Goal: Task Accomplishment & Management: Manage account settings

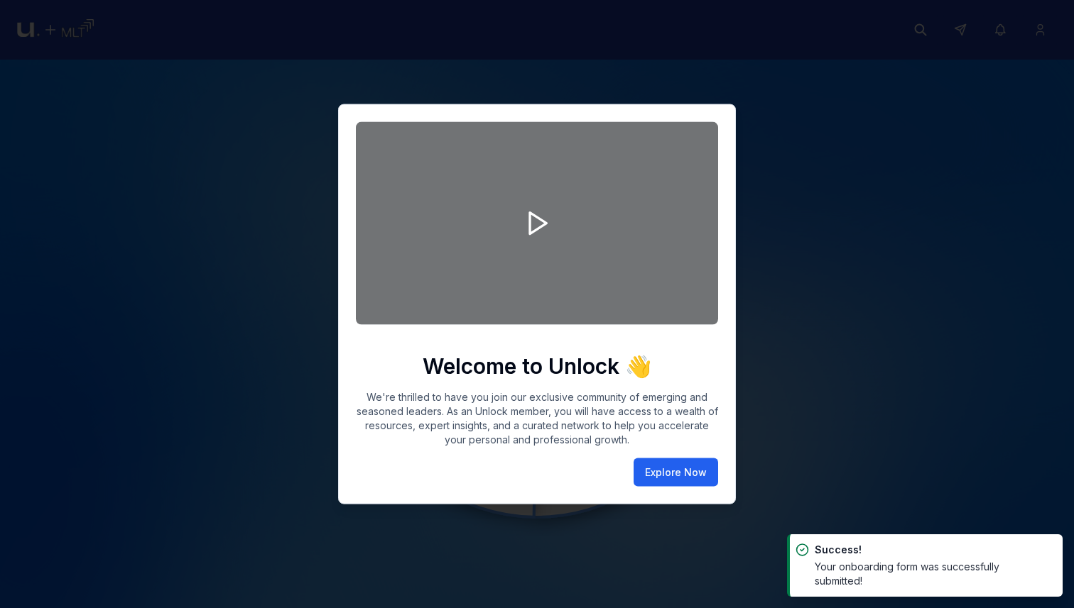
click at [672, 469] on button "Explore Now" at bounding box center [675, 473] width 84 height 28
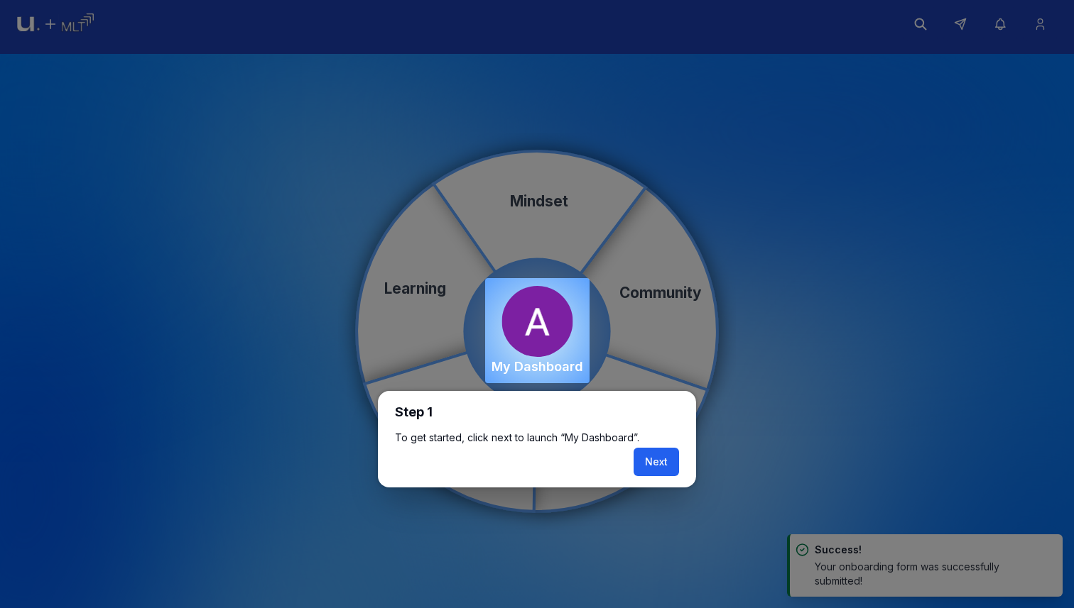
click at [644, 459] on button "Next" at bounding box center [655, 462] width 45 height 28
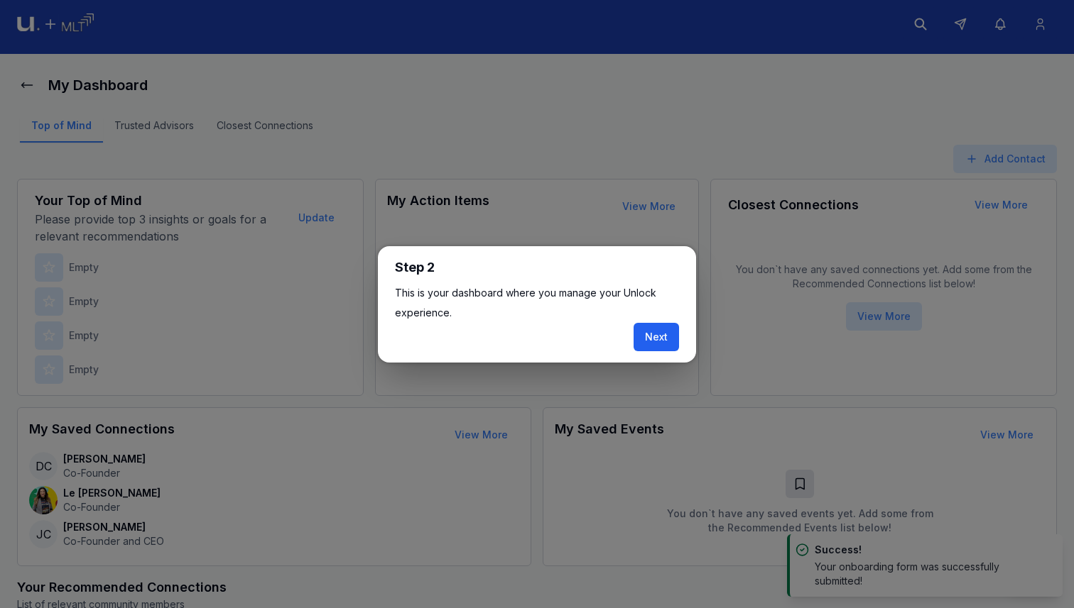
click at [673, 334] on button "Next" at bounding box center [655, 337] width 45 height 28
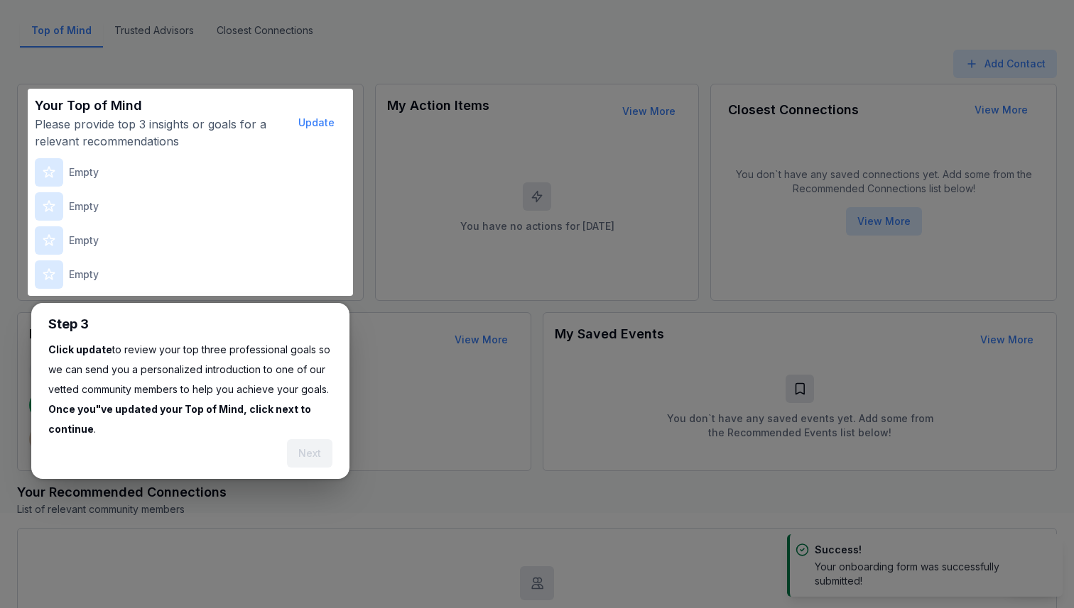
scroll to position [175, 0]
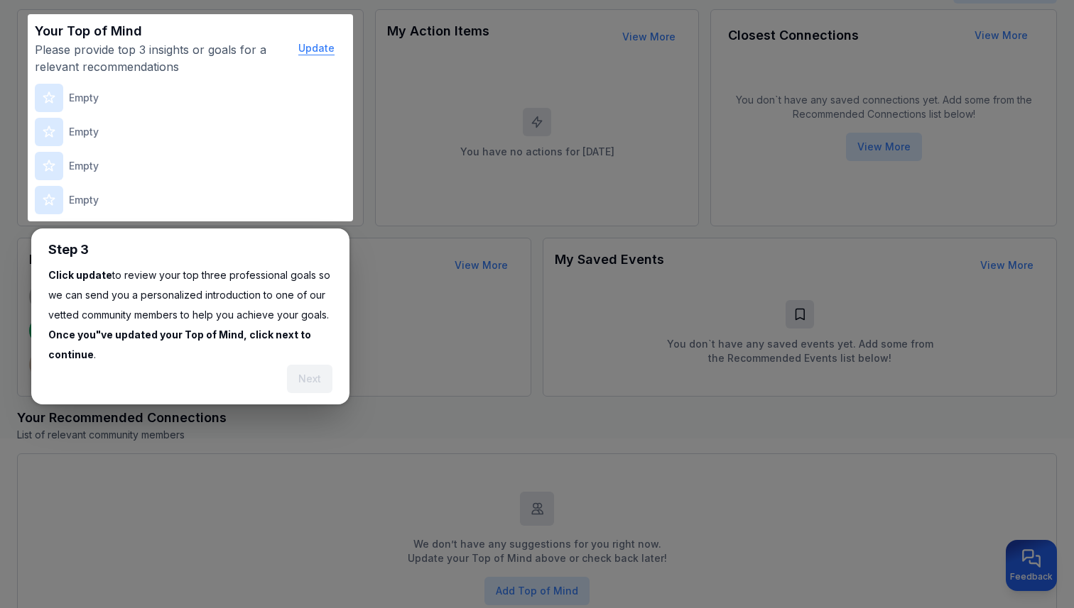
click at [314, 50] on button "Update" at bounding box center [316, 48] width 59 height 28
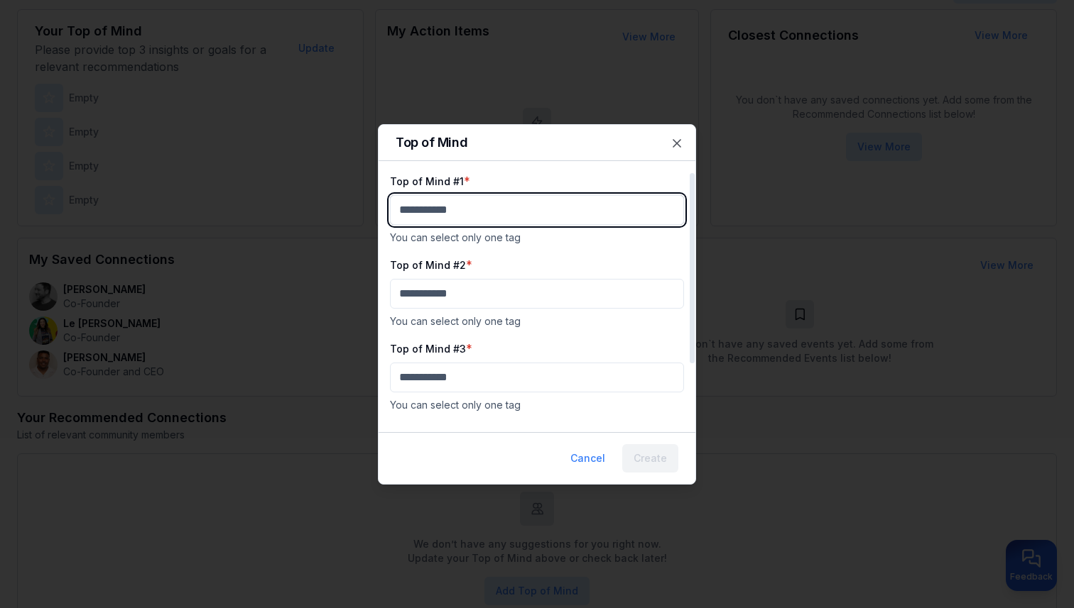
click at [450, 212] on body "My Dashboard Top of Mind Trusted Advisors Closest Connections Add Contact Your …" at bounding box center [537, 129] width 1074 height 608
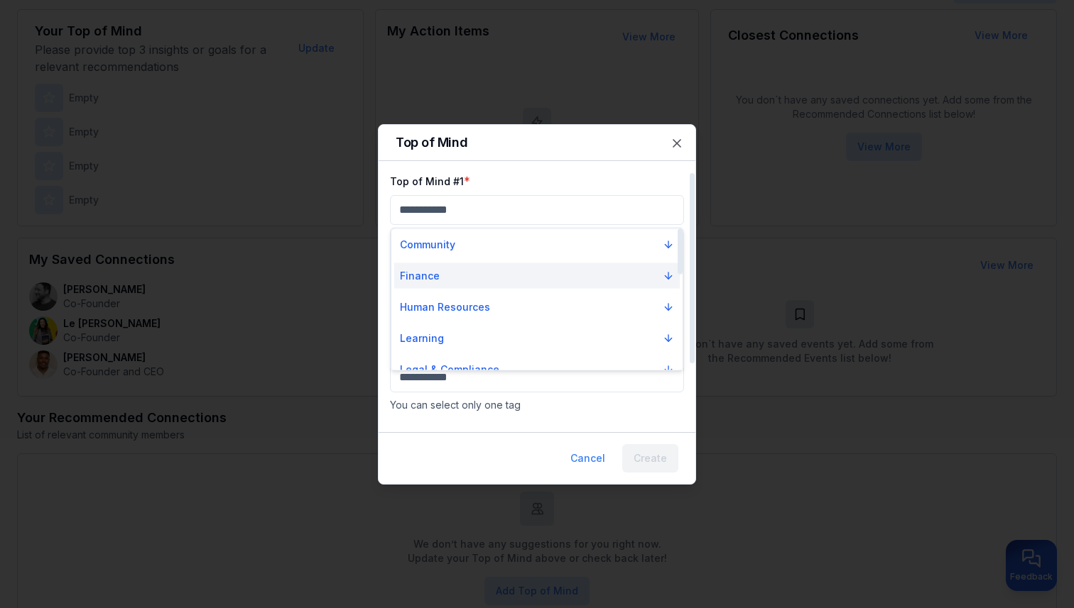
click at [442, 276] on button "Finance" at bounding box center [536, 276] width 285 height 26
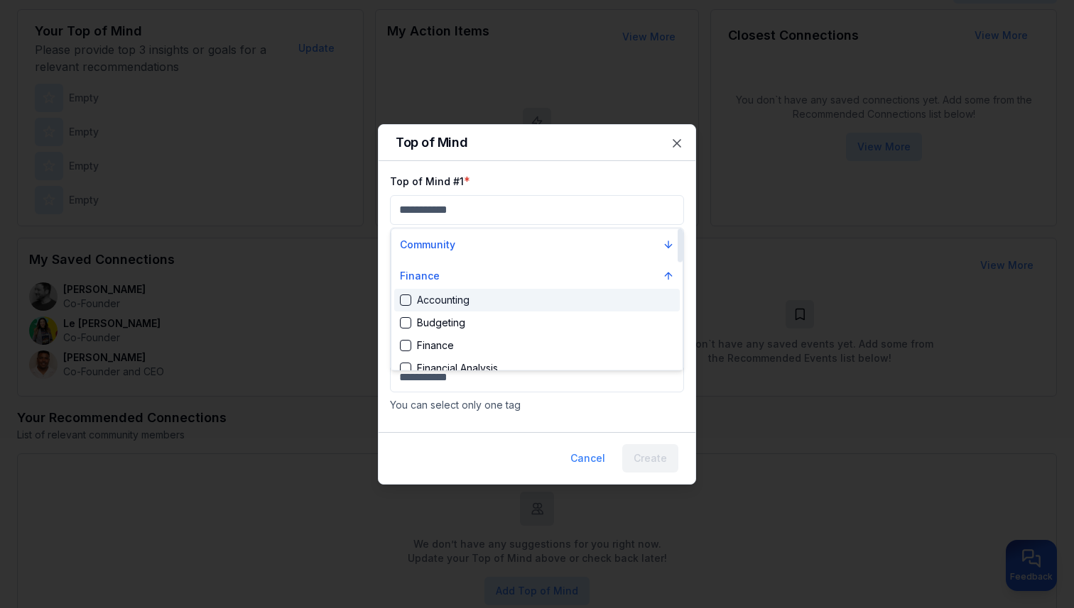
click at [436, 308] on div "Accounting" at bounding box center [536, 300] width 285 height 23
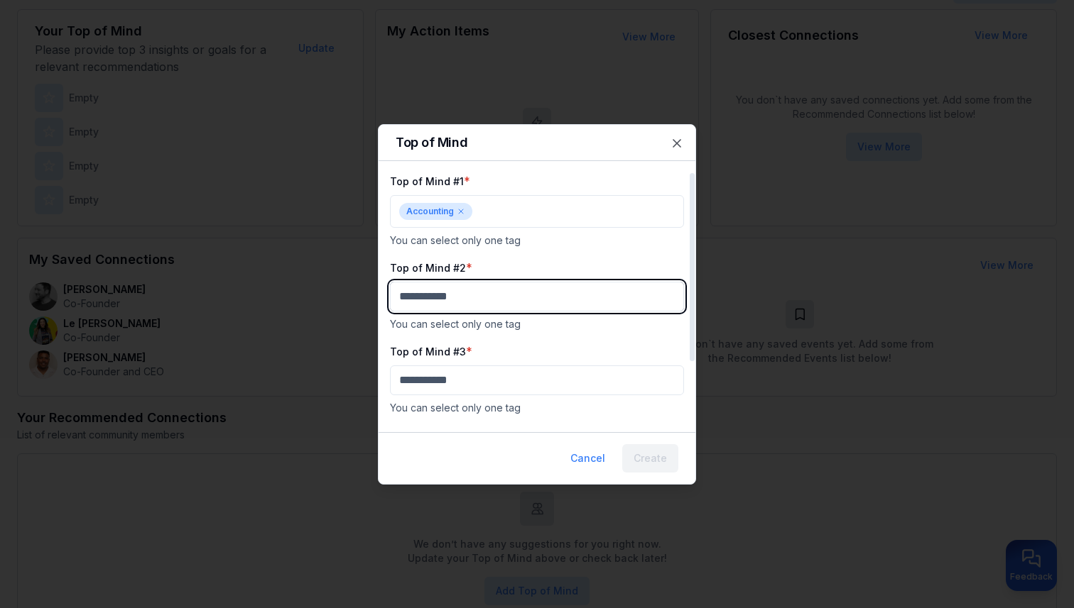
click at [447, 306] on body "My Dashboard Top of Mind Trusted Advisors Closest Connections Add Contact Your …" at bounding box center [537, 129] width 1074 height 608
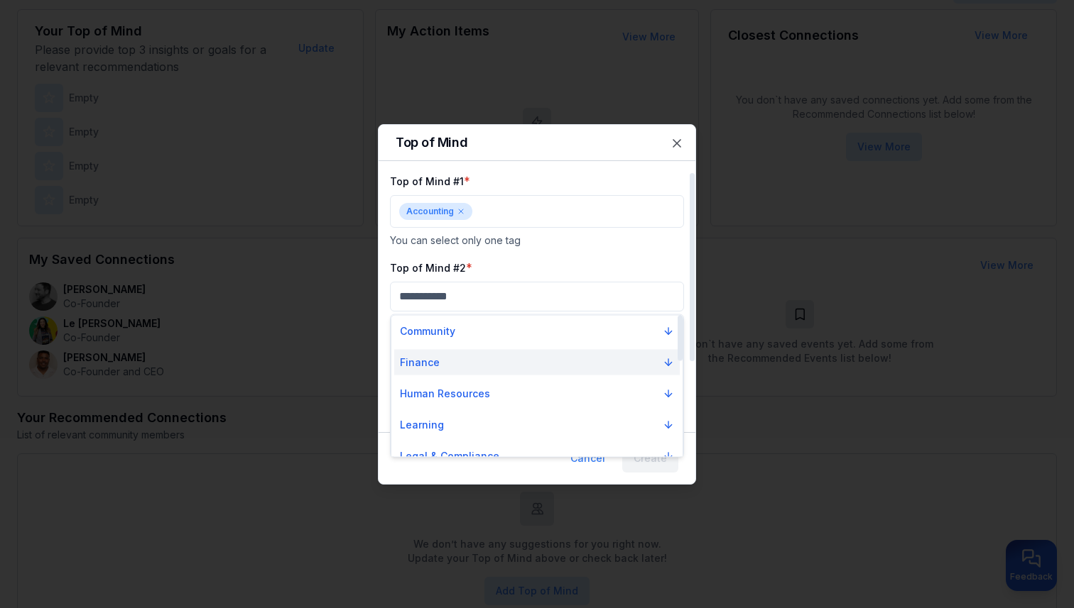
click at [443, 354] on button "Finance" at bounding box center [536, 363] width 285 height 26
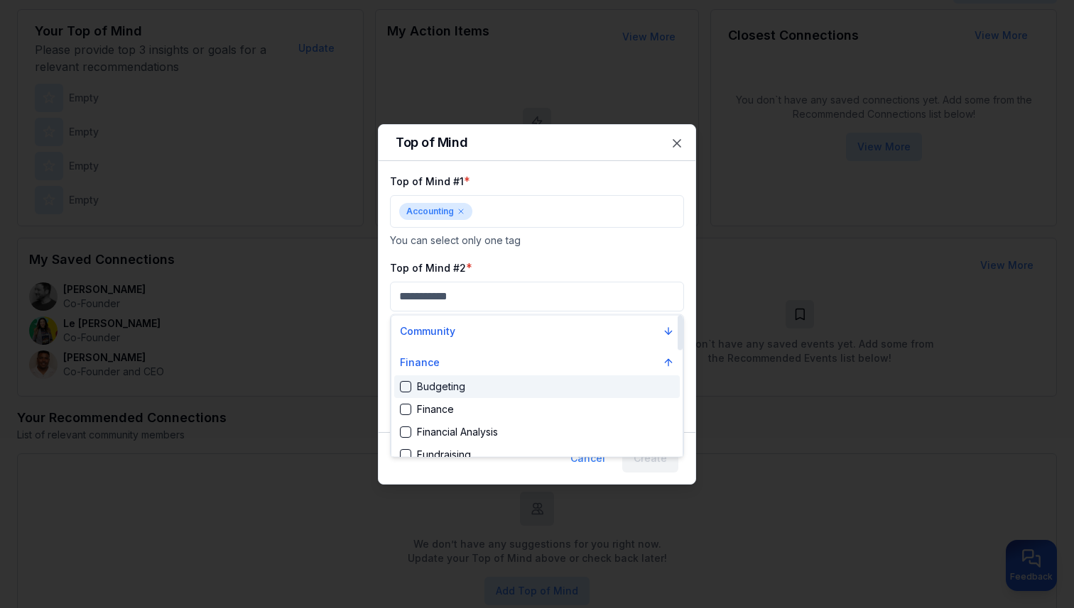
click at [437, 386] on div "Budgeting" at bounding box center [432, 387] width 65 height 14
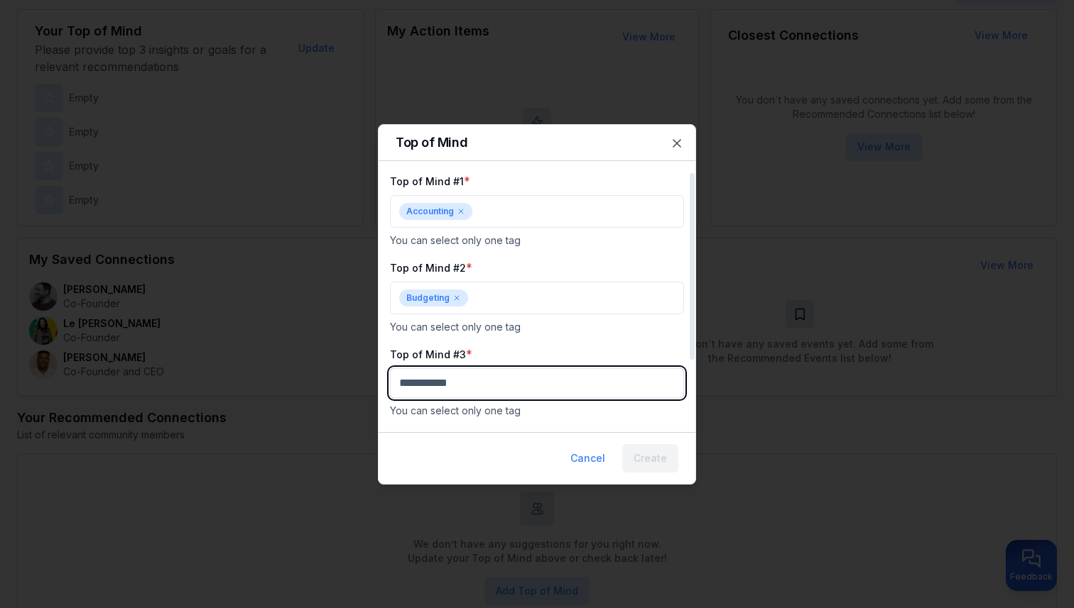
click at [447, 388] on body "My Dashboard Top of Mind Trusted Advisors Closest Connections Add Contact Your …" at bounding box center [537, 129] width 1074 height 608
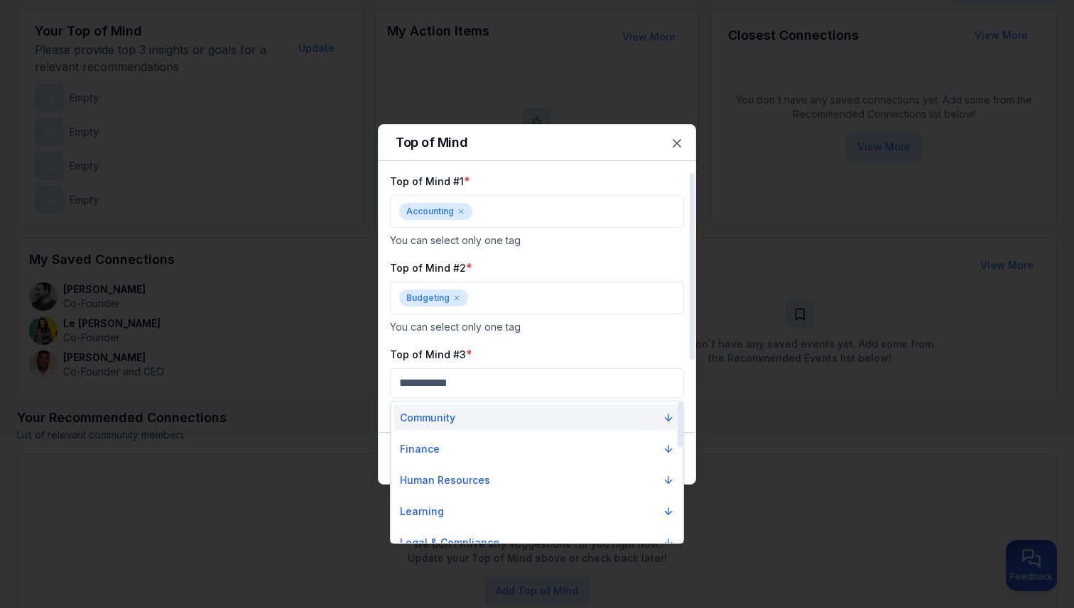
click at [438, 426] on button "Community" at bounding box center [536, 418] width 285 height 26
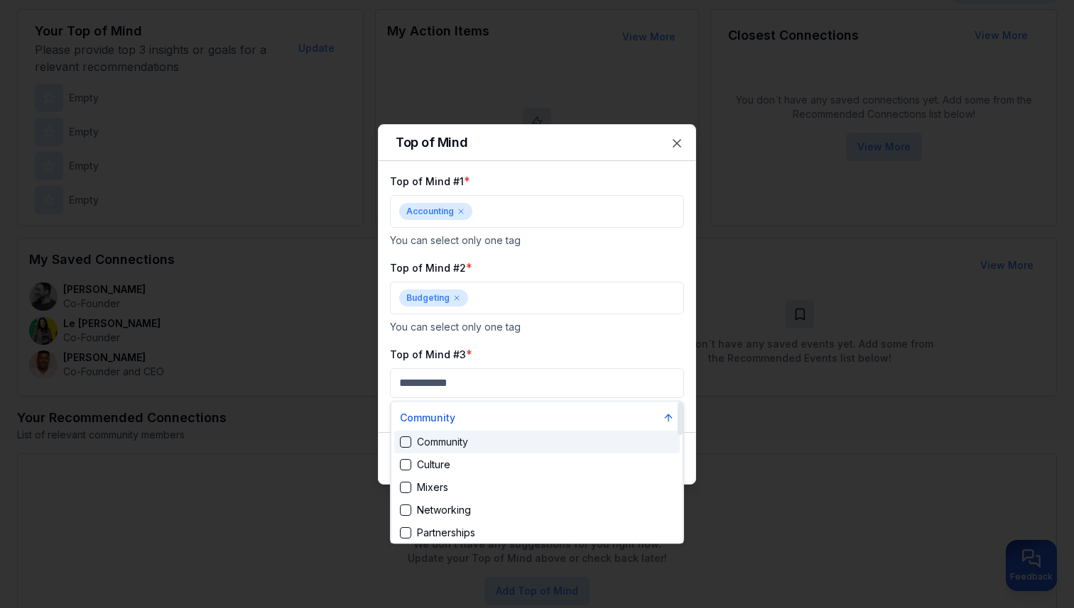
click at [438, 442] on div "Community" at bounding box center [434, 442] width 68 height 14
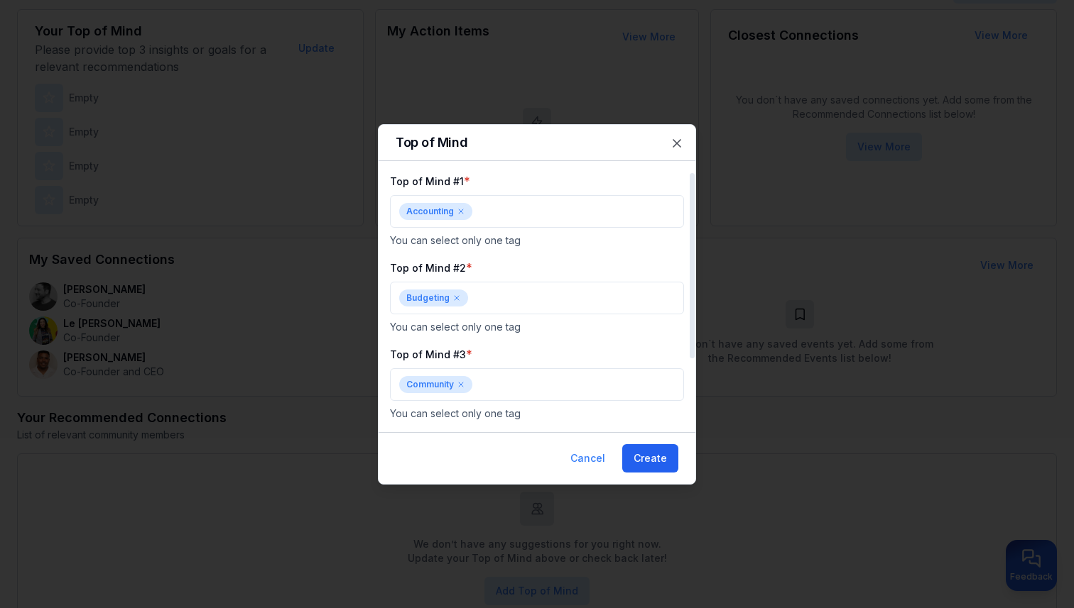
click at [652, 463] on button "Create" at bounding box center [650, 458] width 56 height 28
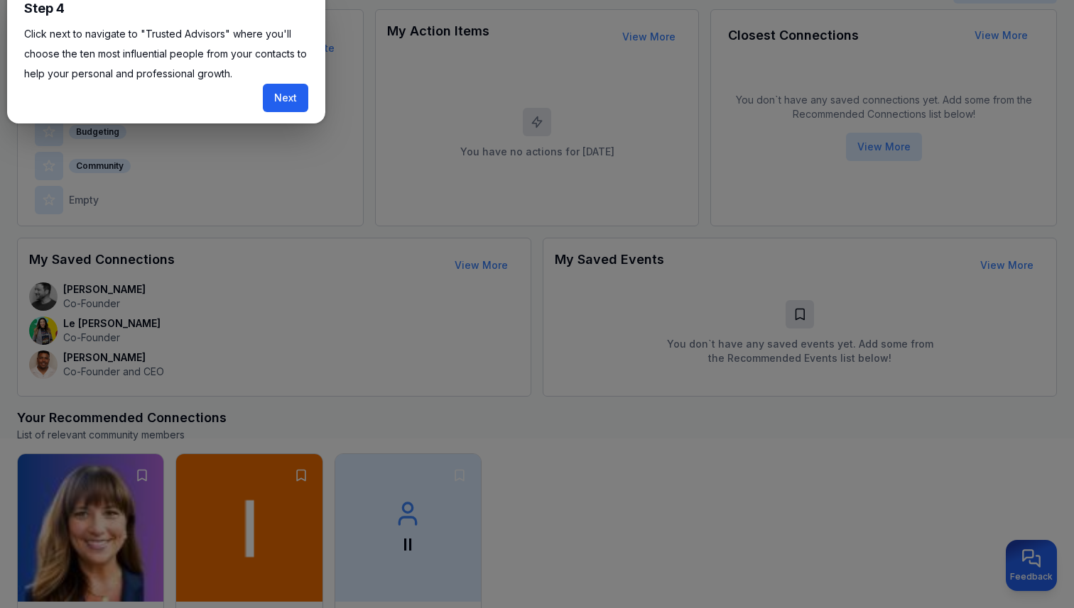
click at [285, 88] on button "Next" at bounding box center [285, 98] width 45 height 28
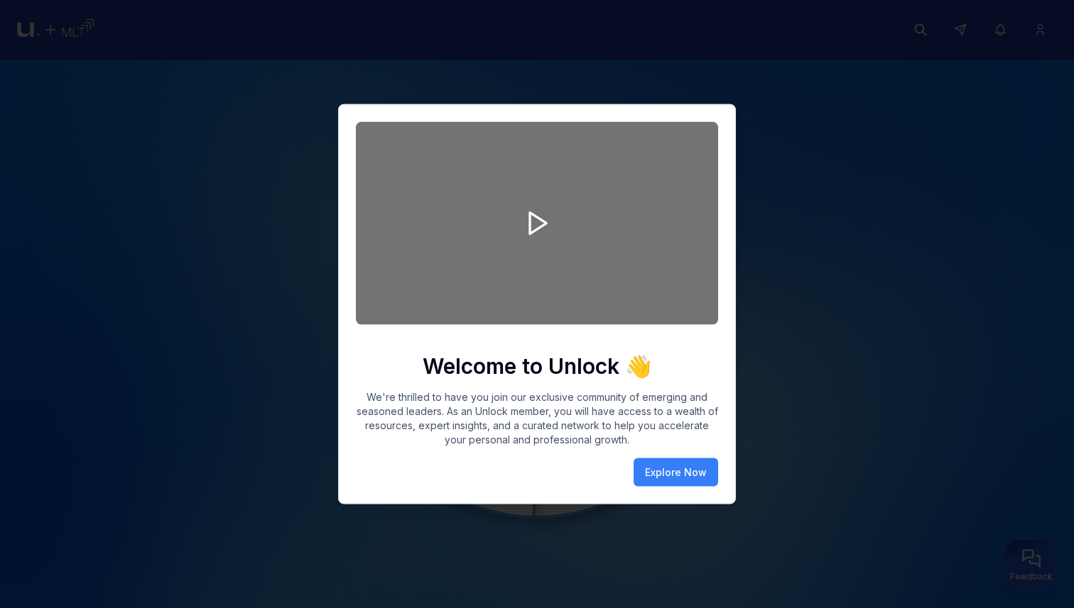
click at [693, 455] on div "Welcome to Unlock 👋 We're thrilled to have you join our exclusive community of …" at bounding box center [537, 304] width 362 height 366
click at [679, 471] on button "Explore Now" at bounding box center [675, 473] width 84 height 28
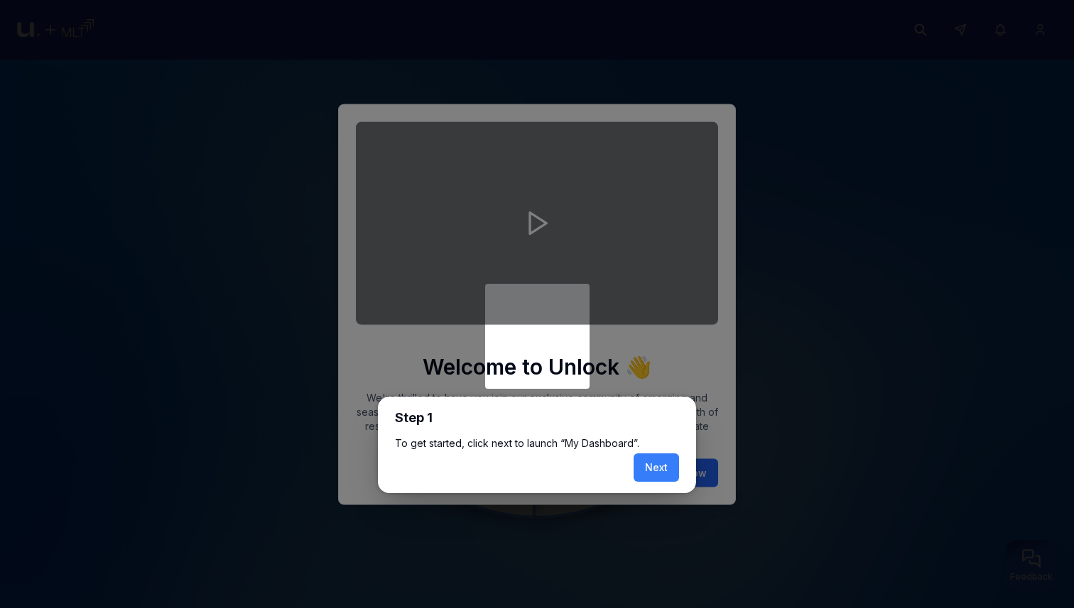
scroll to position [6, 0]
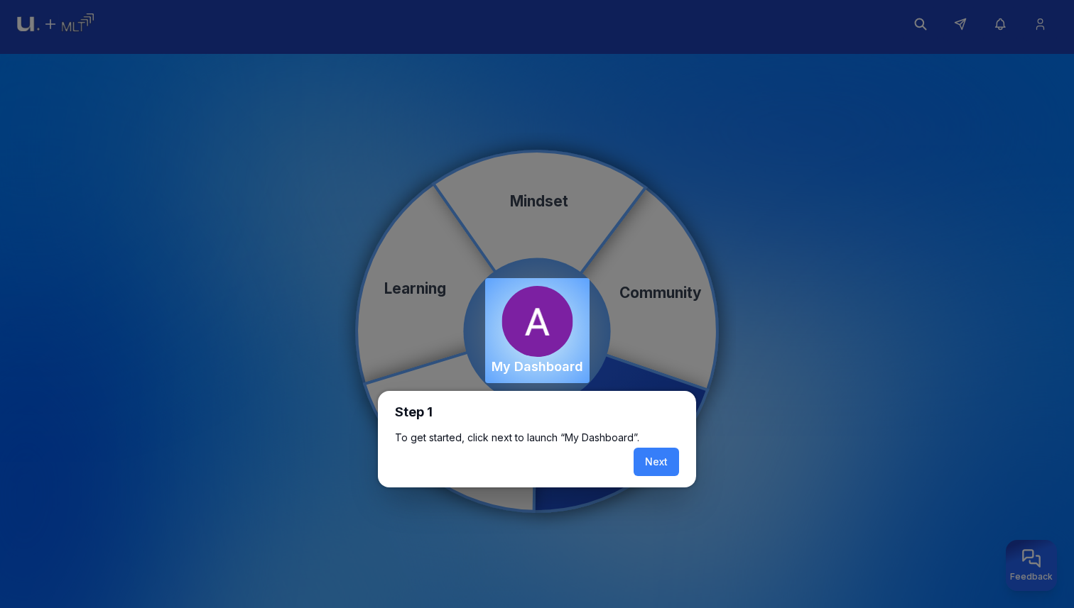
click at [652, 452] on button "Next" at bounding box center [655, 462] width 45 height 28
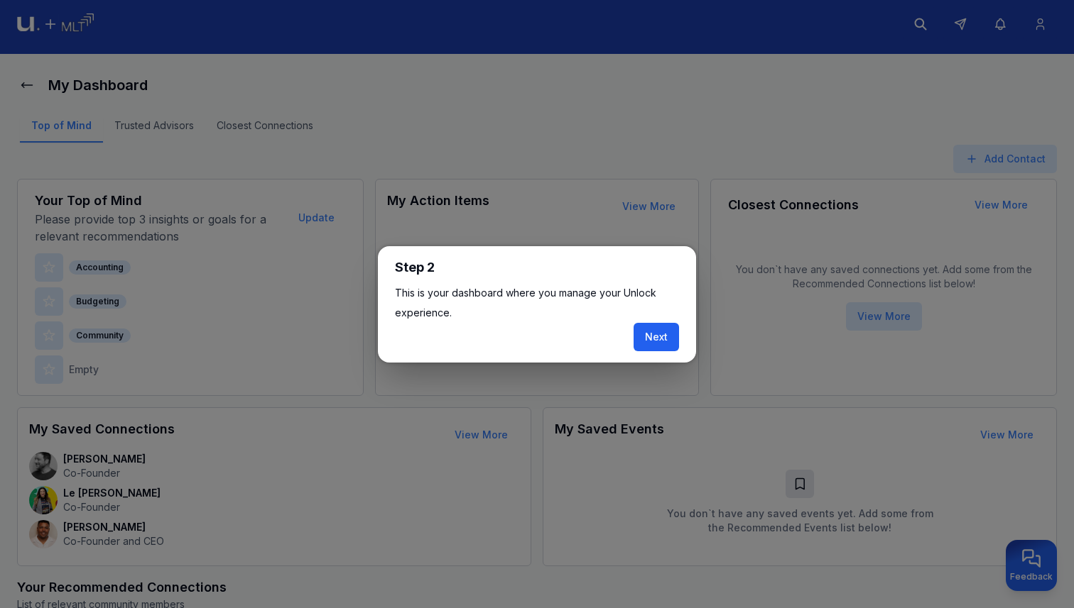
click at [659, 338] on button "Next" at bounding box center [655, 337] width 45 height 28
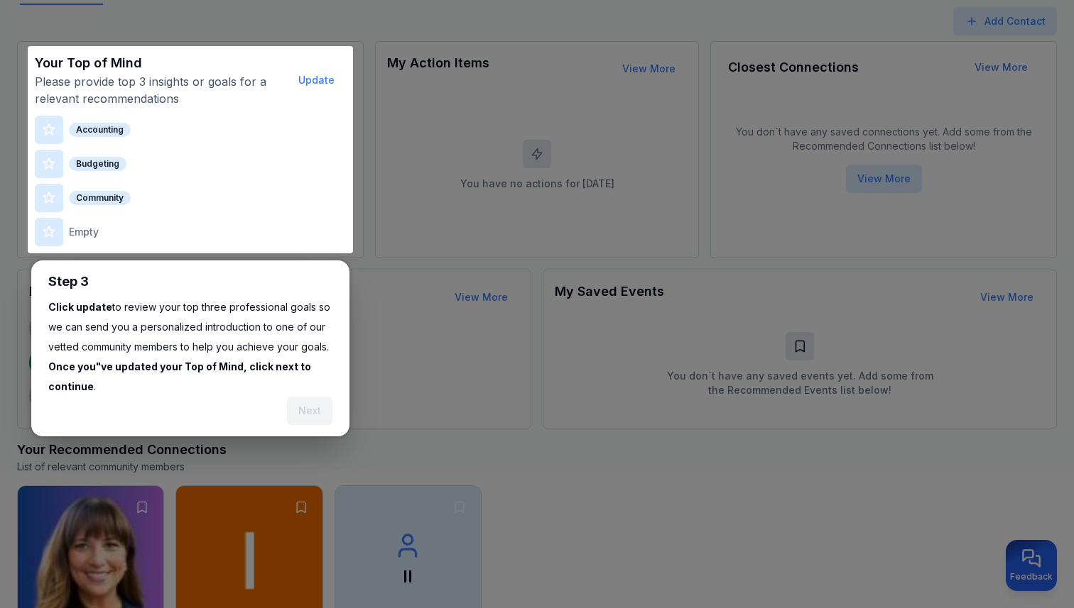
scroll to position [175, 0]
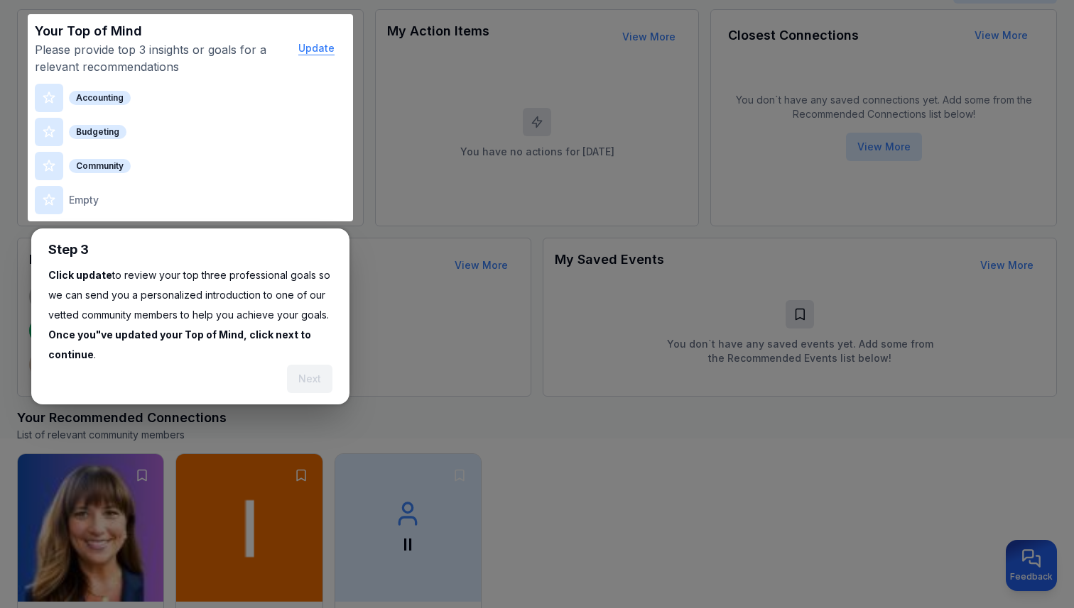
click at [329, 54] on button "Update" at bounding box center [316, 48] width 59 height 28
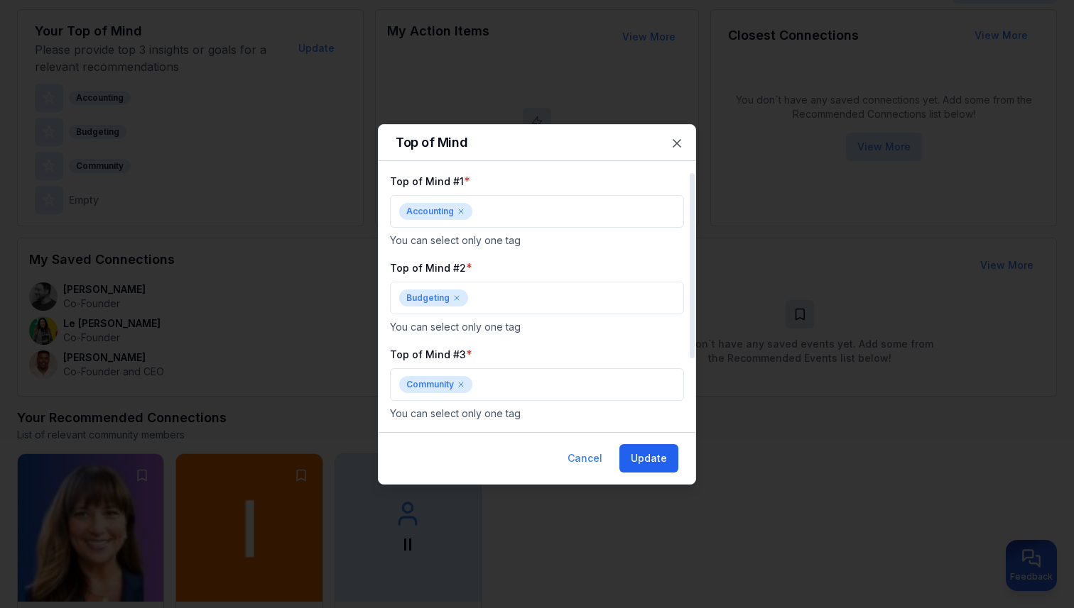
click at [640, 444] on button "Update" at bounding box center [648, 458] width 59 height 28
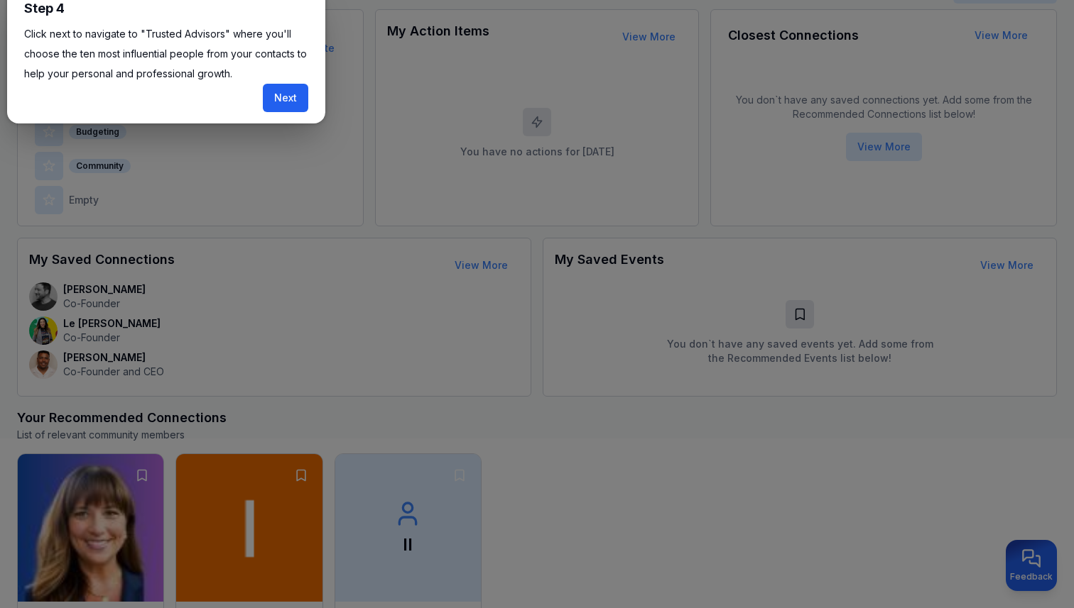
click at [274, 97] on button "Next" at bounding box center [285, 98] width 45 height 28
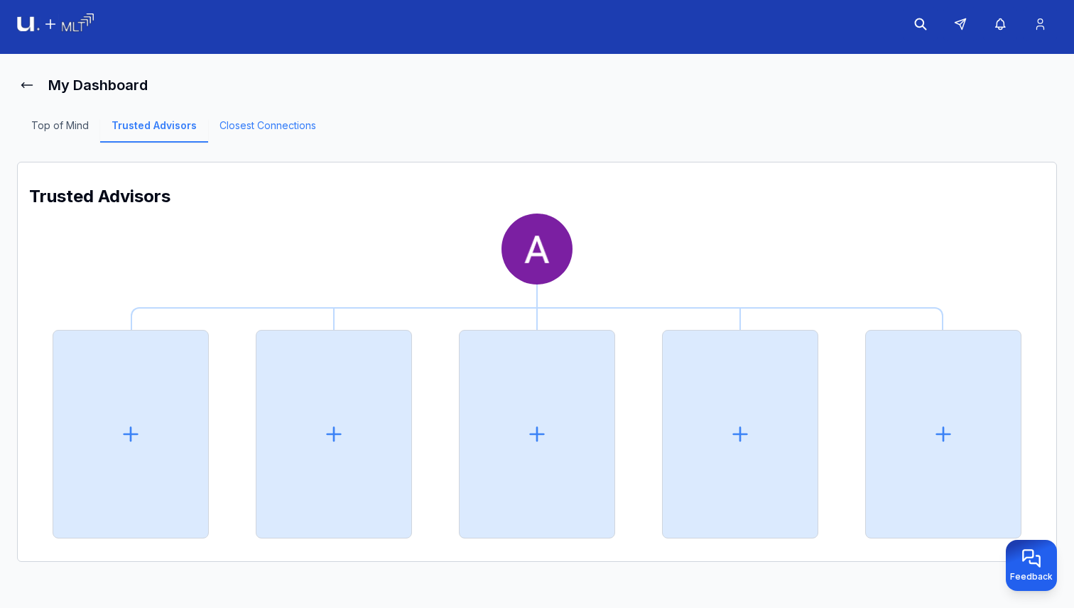
scroll to position [126, 0]
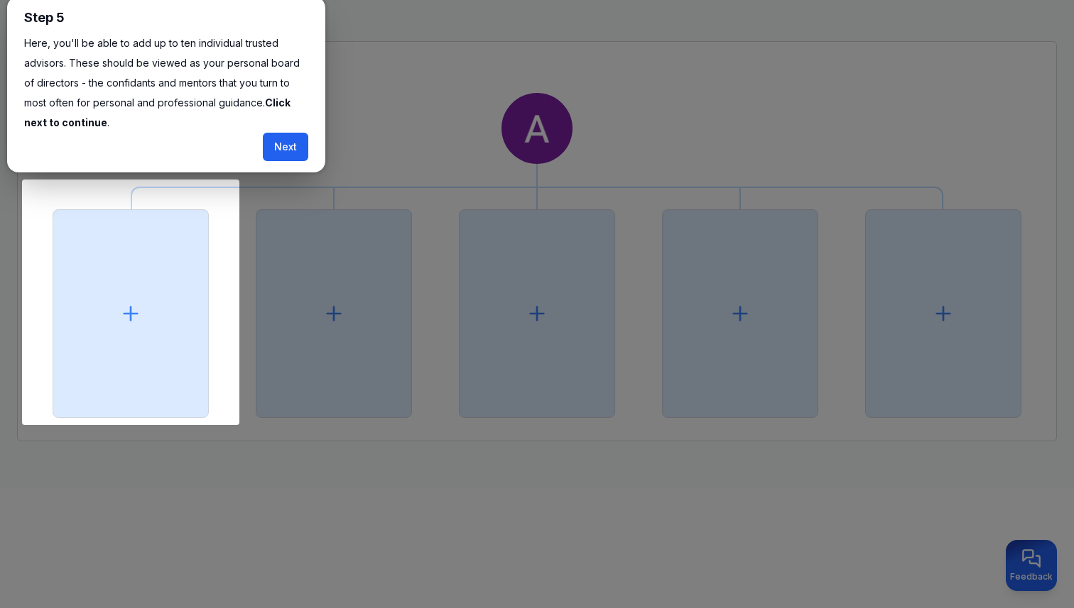
click at [281, 146] on button "Next" at bounding box center [285, 147] width 45 height 28
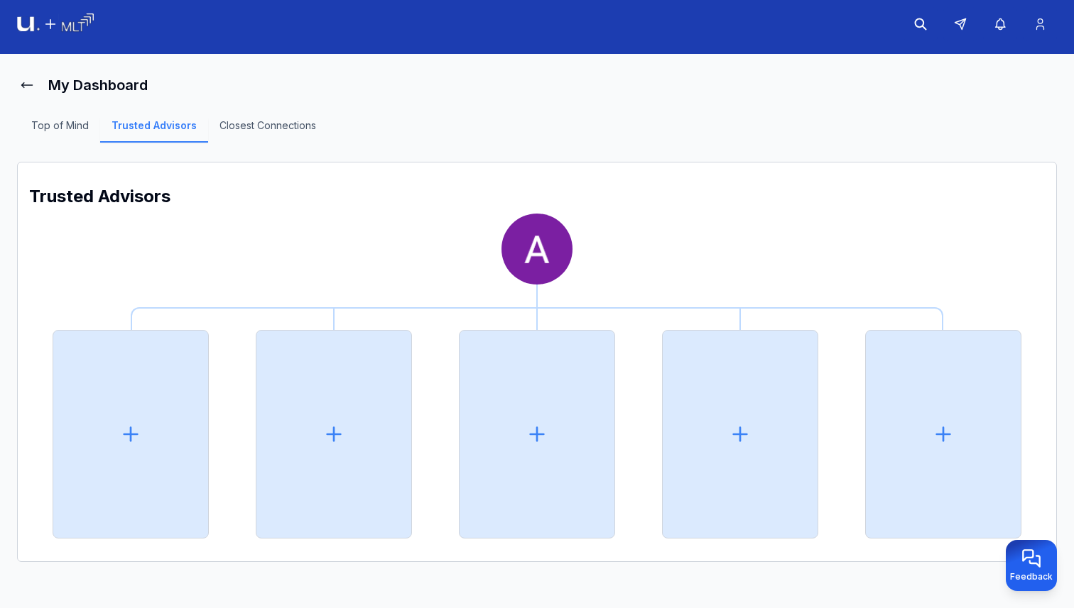
scroll to position [6, 0]
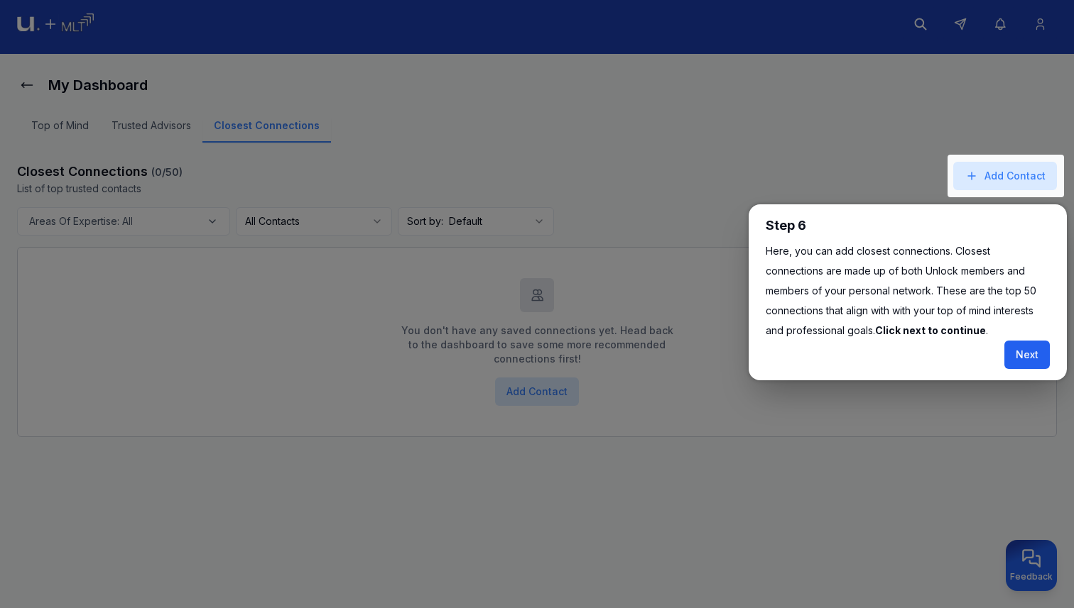
click at [1031, 355] on button "Next" at bounding box center [1026, 355] width 45 height 28
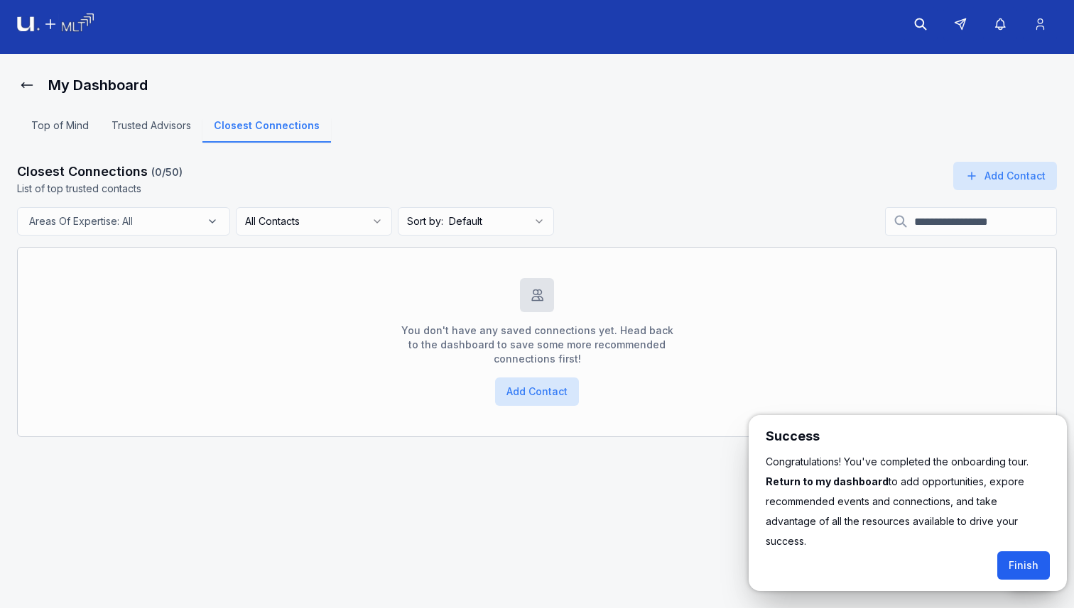
click at [1027, 552] on button "Finish" at bounding box center [1023, 566] width 53 height 28
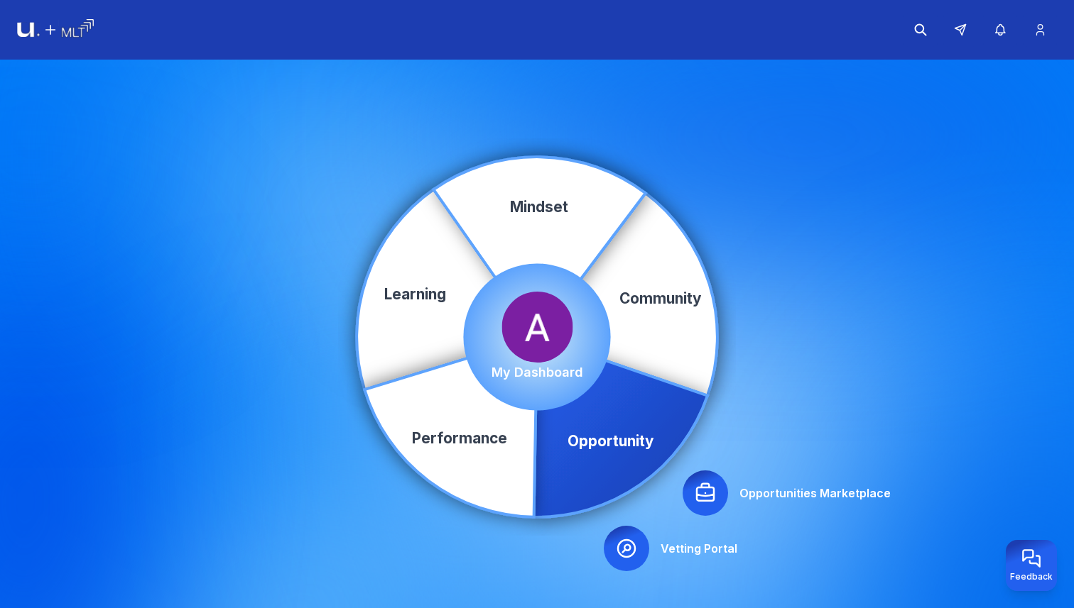
click at [706, 487] on icon at bounding box center [705, 492] width 17 height 17
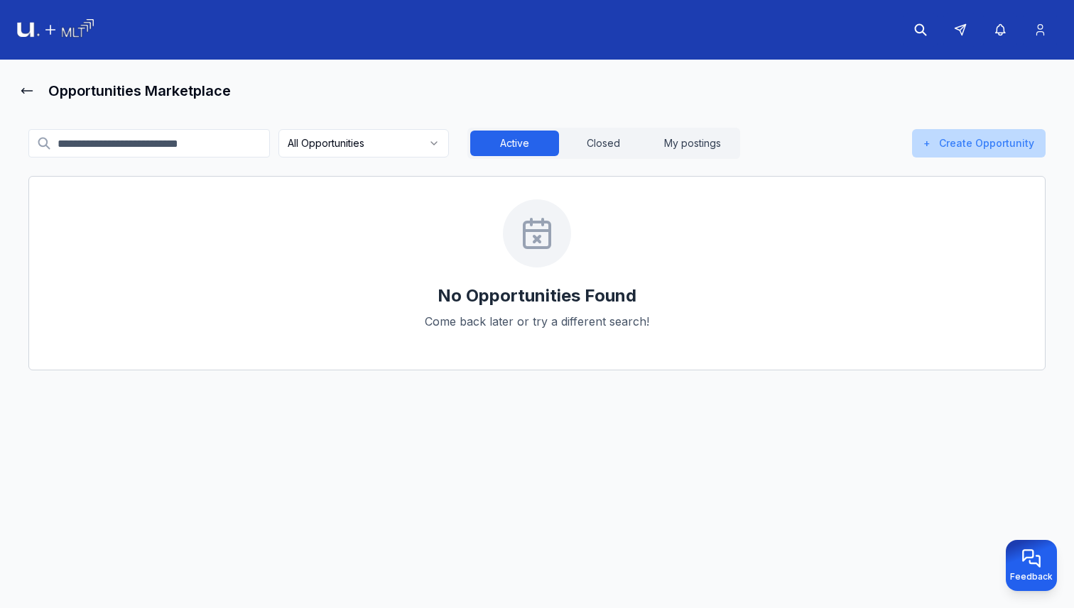
click at [978, 139] on button "+ Create Opportunity" at bounding box center [978, 143] width 133 height 28
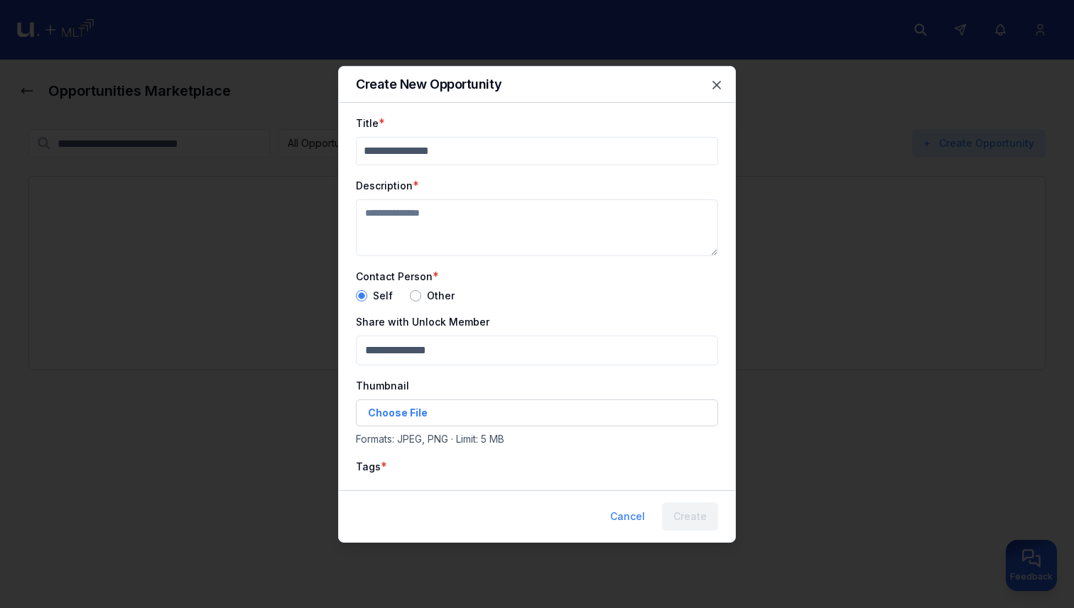
click at [465, 137] on input "Title" at bounding box center [537, 150] width 362 height 28
type input "*******"
click at [405, 233] on textarea "Description" at bounding box center [537, 227] width 362 height 57
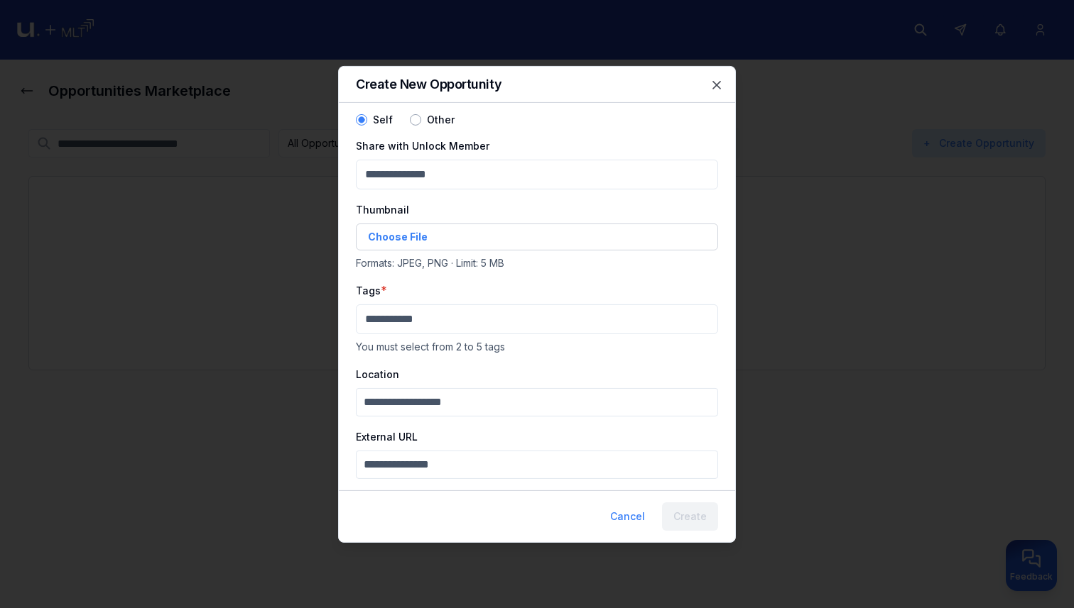
scroll to position [176, 0]
type textarea "********"
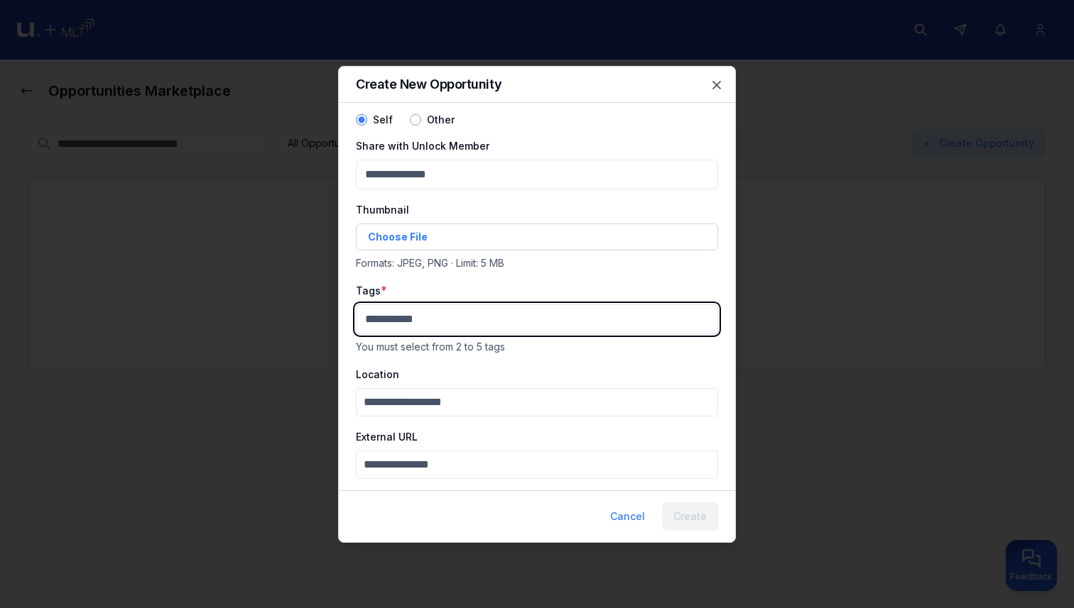
click at [442, 325] on body "Opportunities Marketplace All Opportunities Active Closed My postings + Create …" at bounding box center [537, 304] width 1074 height 608
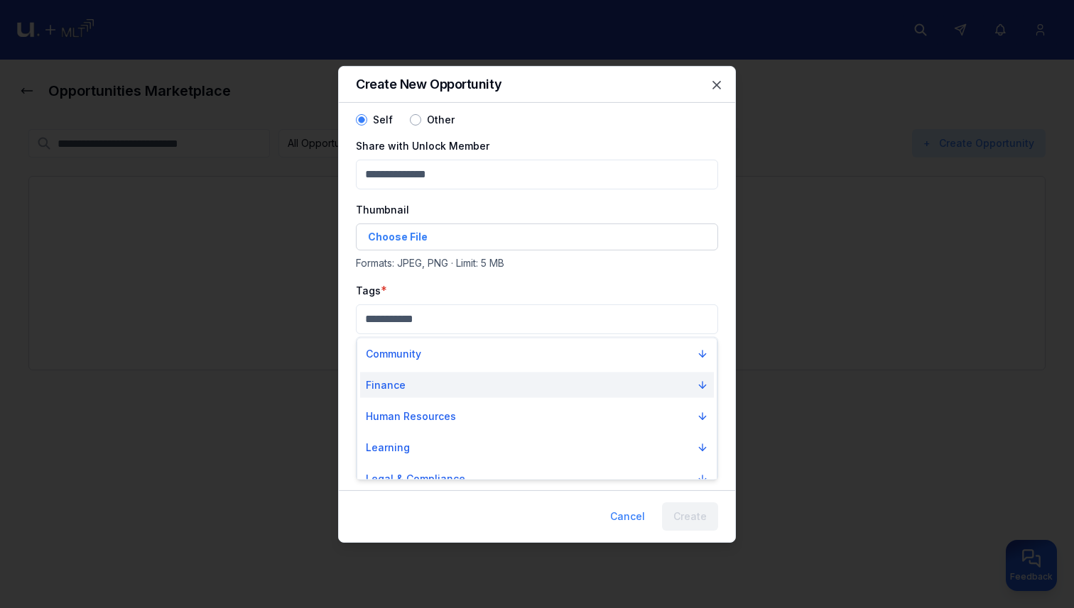
click at [424, 379] on button "Finance" at bounding box center [537, 386] width 354 height 26
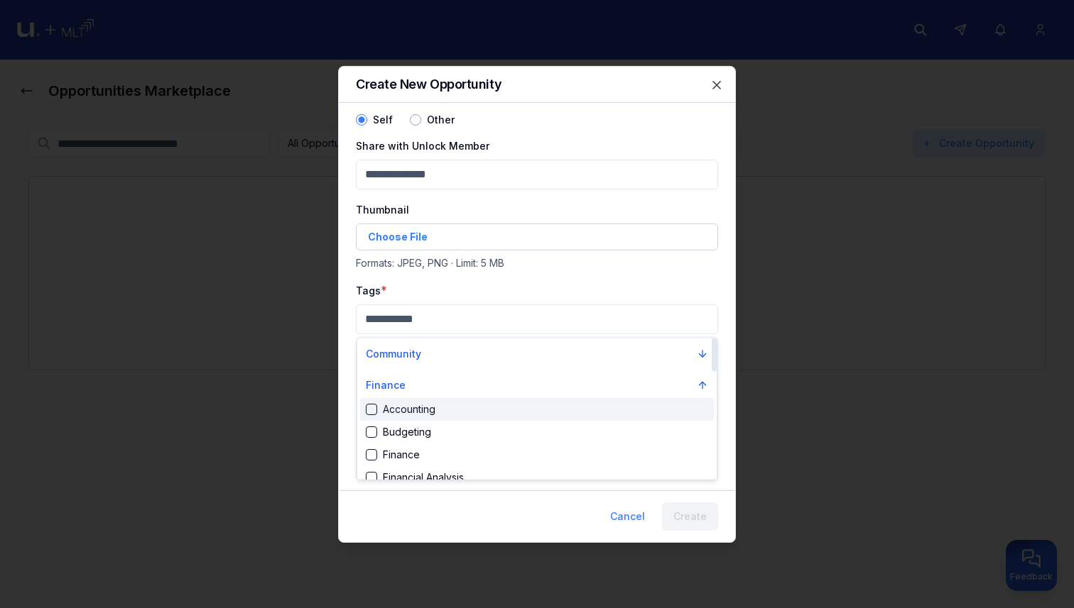
click at [402, 411] on div "Accounting" at bounding box center [401, 410] width 70 height 14
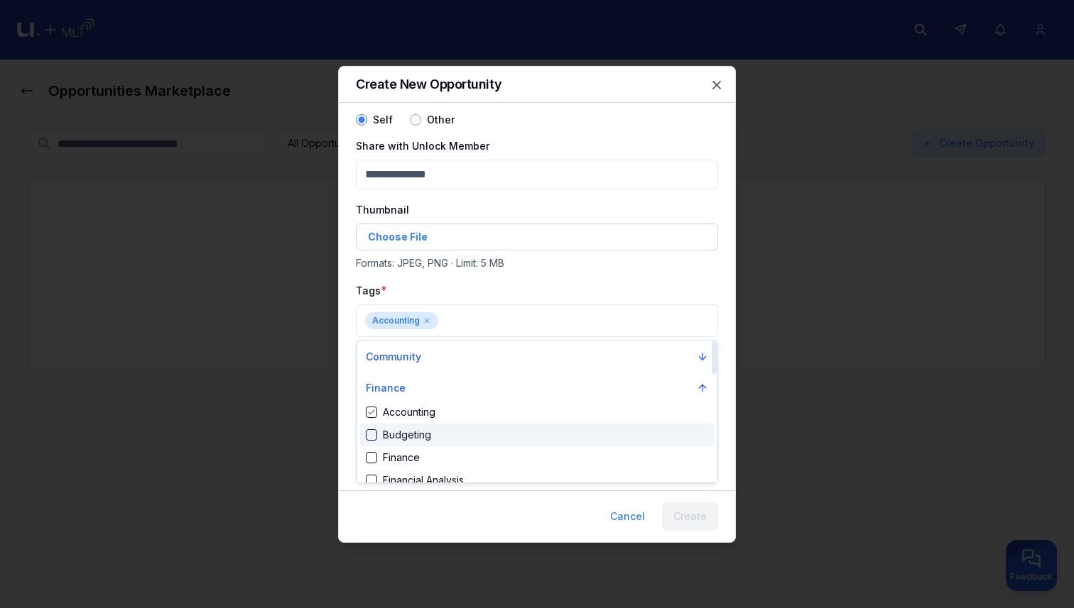
click at [402, 426] on div "Budgeting" at bounding box center [537, 435] width 354 height 23
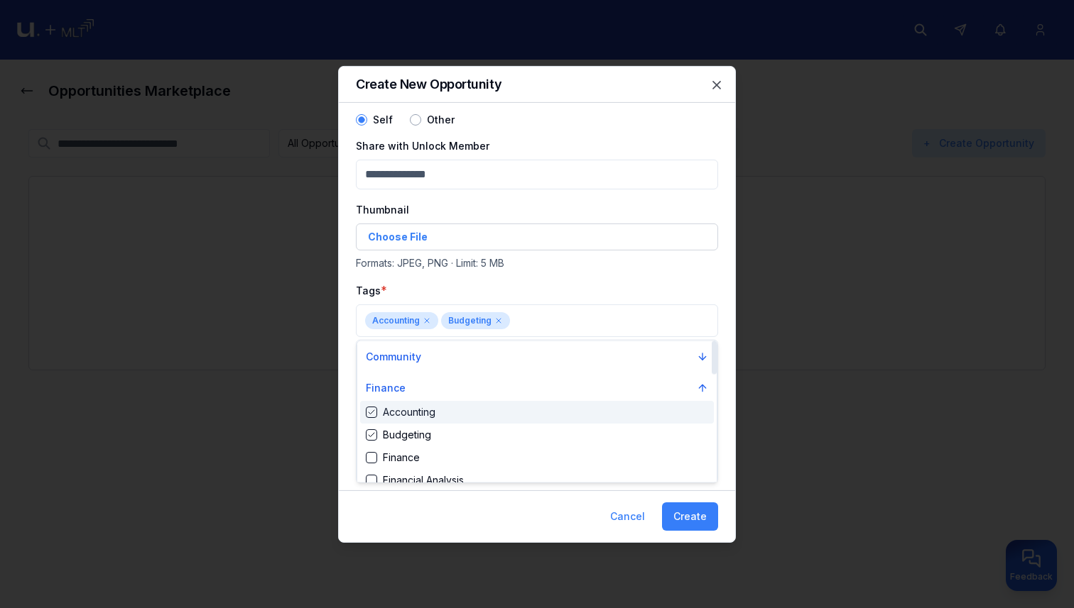
click at [525, 285] on div at bounding box center [537, 304] width 1074 height 608
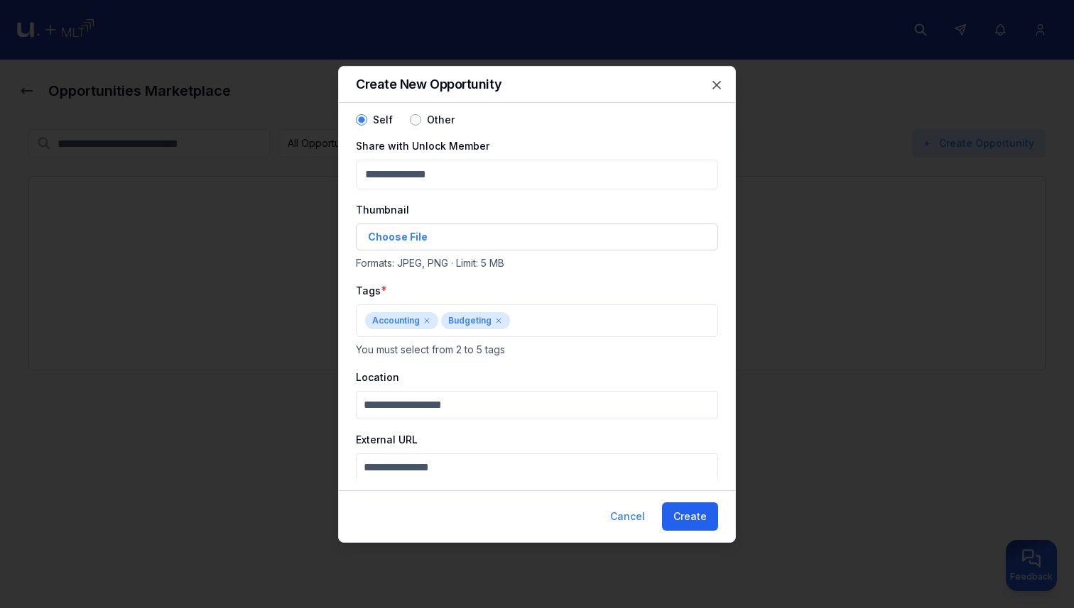
click at [672, 521] on button "Create" at bounding box center [690, 517] width 56 height 28
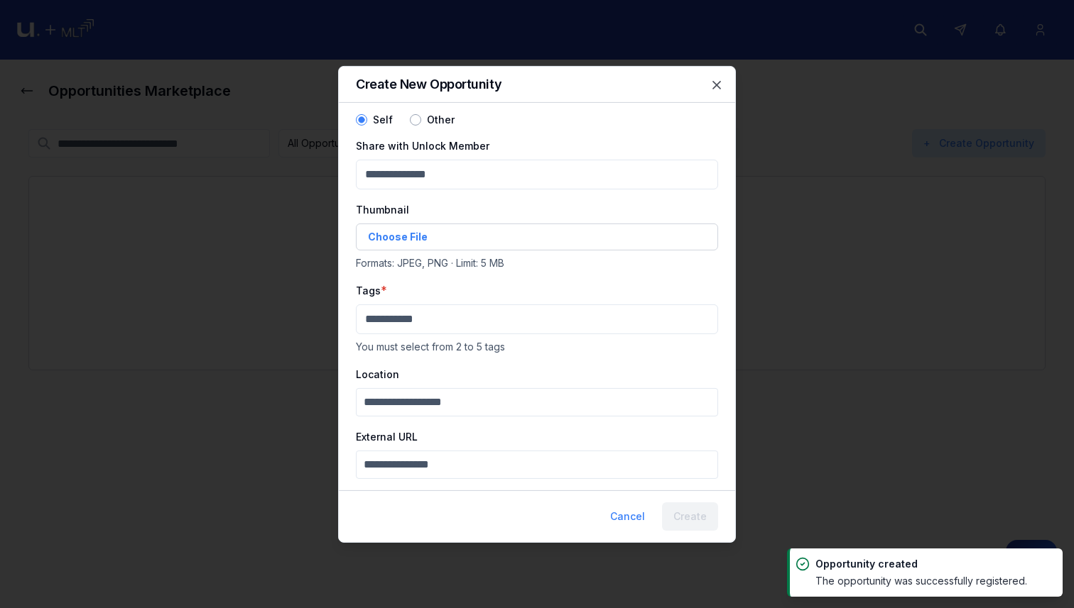
scroll to position [174, 0]
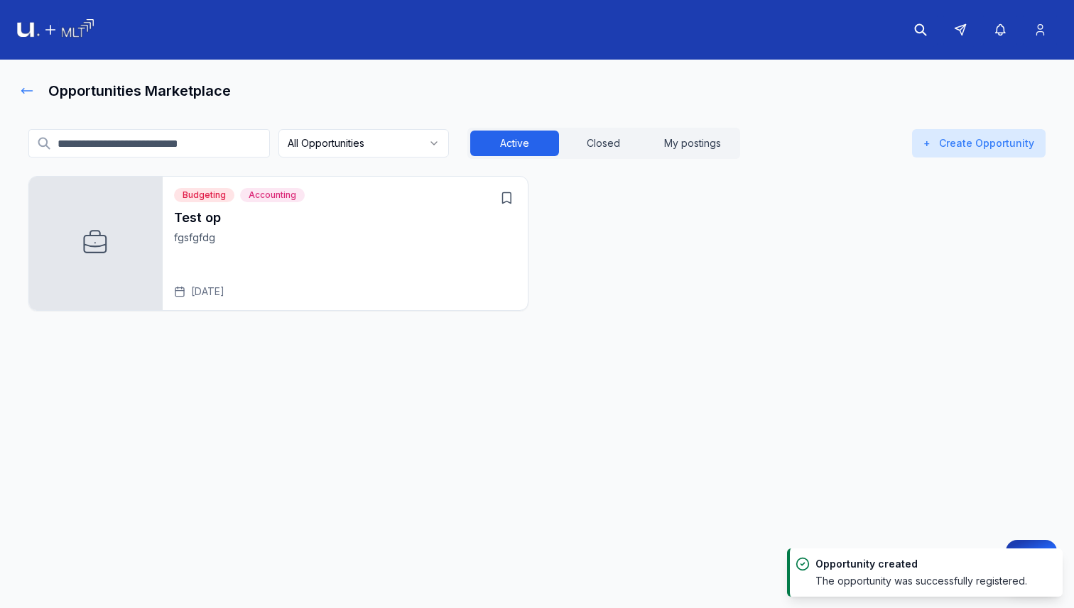
click at [36, 92] on button at bounding box center [27, 91] width 20 height 28
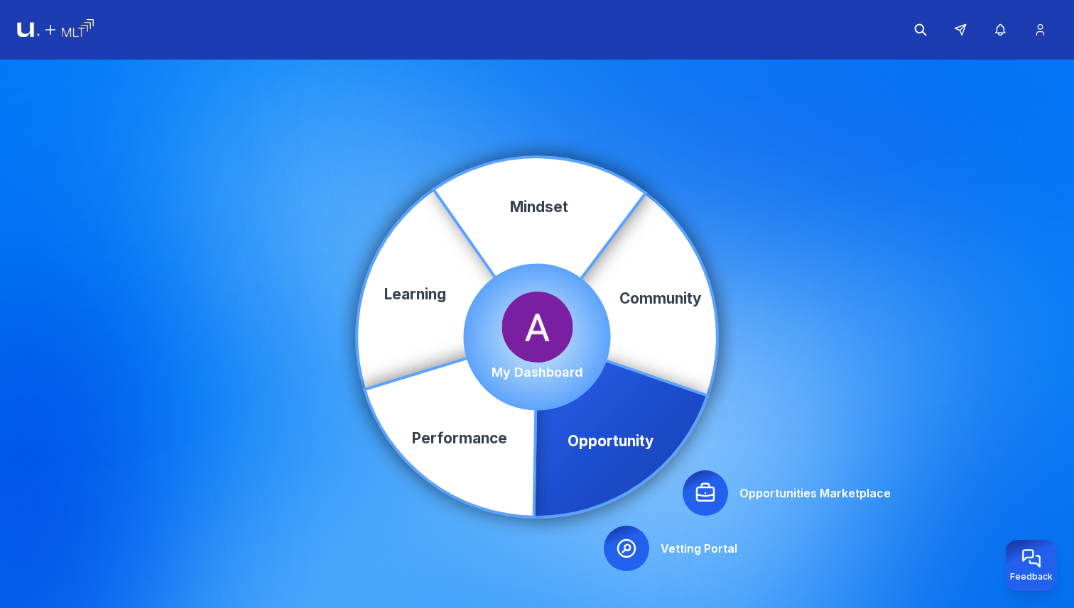
click at [532, 328] on img at bounding box center [536, 327] width 71 height 71
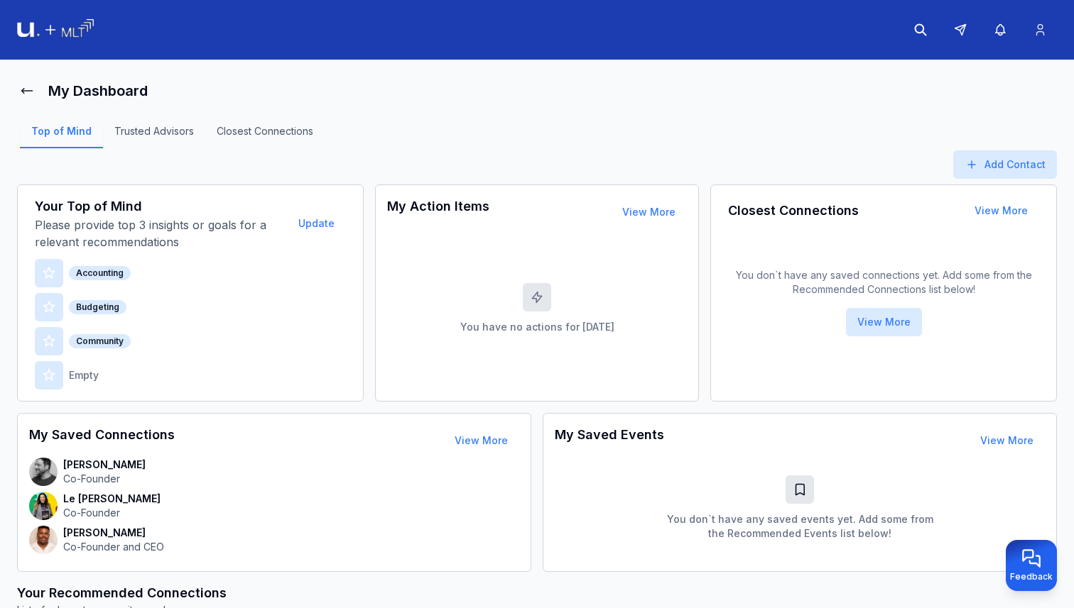
click at [149, 122] on div "Top of Mind Trusted Advisors Closest Connections" at bounding box center [172, 136] width 310 height 28
click at [143, 132] on link "Trusted Advisors" at bounding box center [154, 136] width 102 height 24
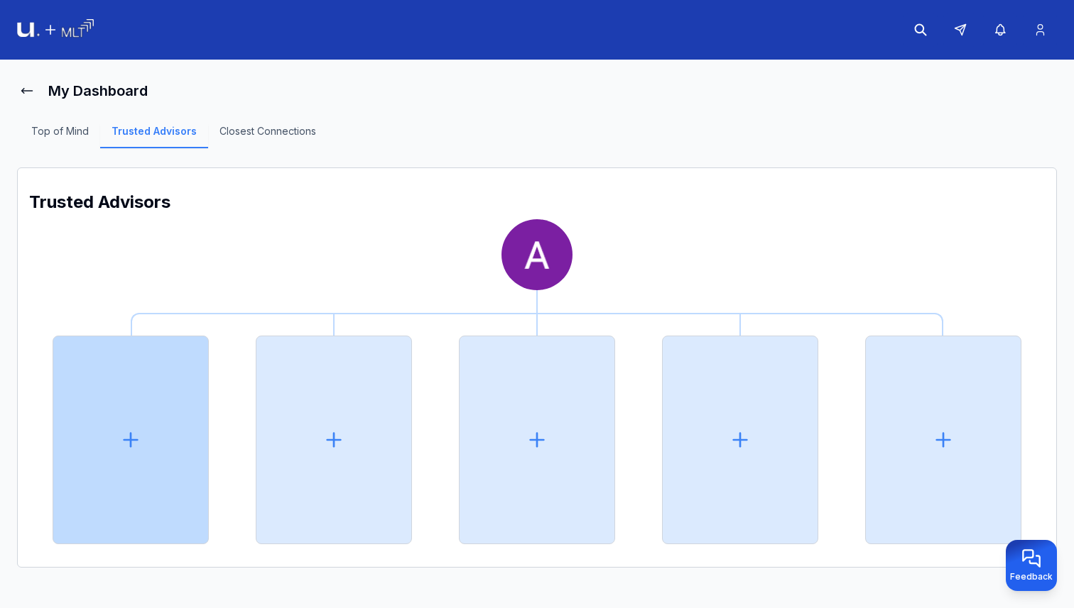
click at [131, 393] on div at bounding box center [131, 440] width 156 height 209
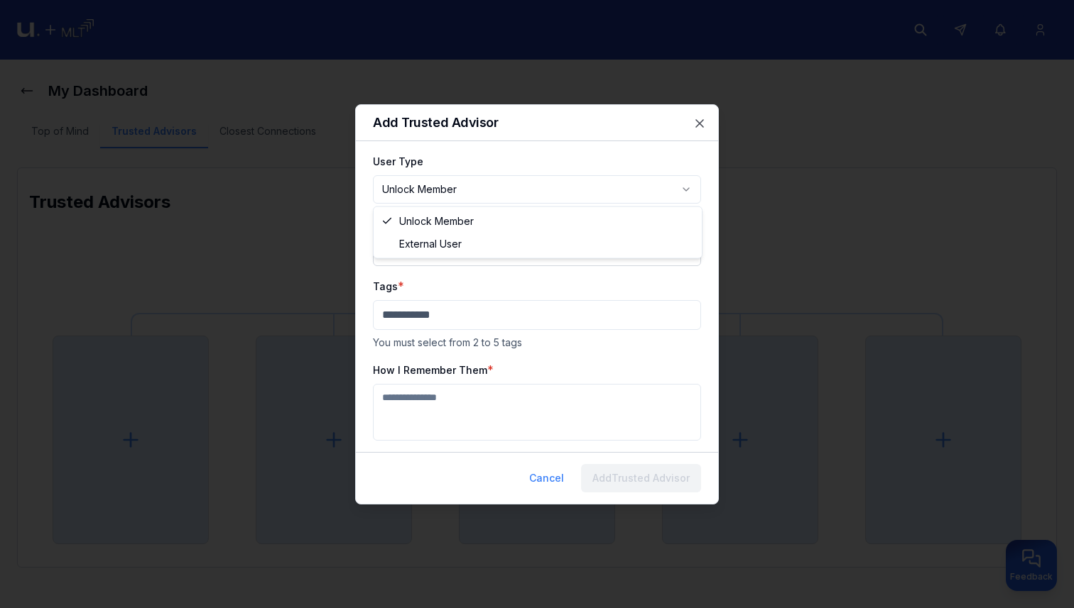
click at [481, 182] on body "**********" at bounding box center [537, 304] width 1074 height 608
select select "********"
drag, startPoint x: 447, startPoint y: 231, endPoint x: 440, endPoint y: 245, distance: 15.6
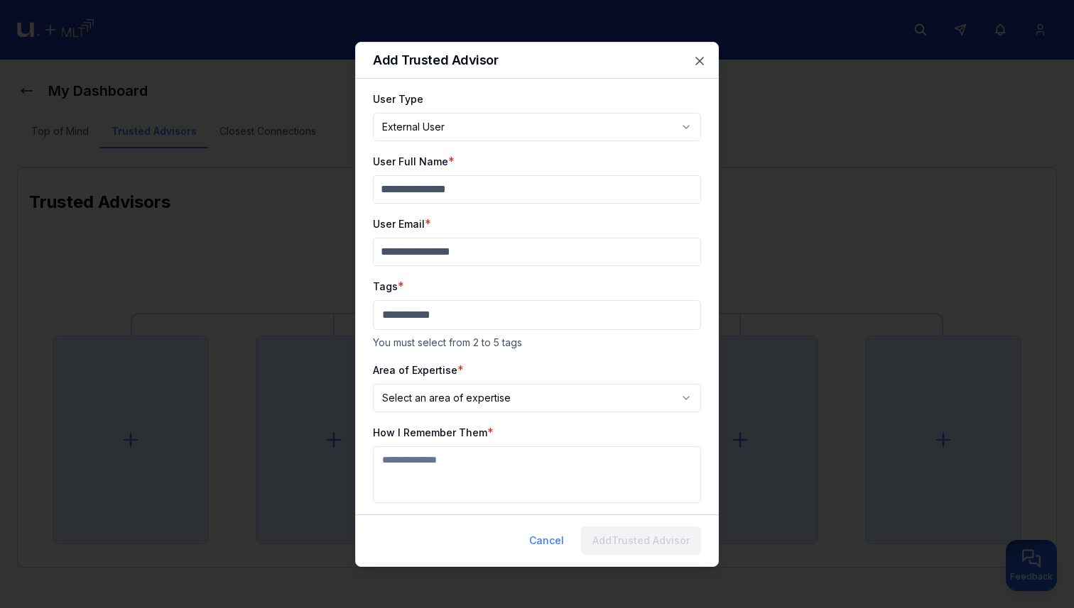
click at [440, 245] on input "User Email" at bounding box center [537, 252] width 328 height 28
click at [399, 311] on body "**********" at bounding box center [537, 304] width 1074 height 608
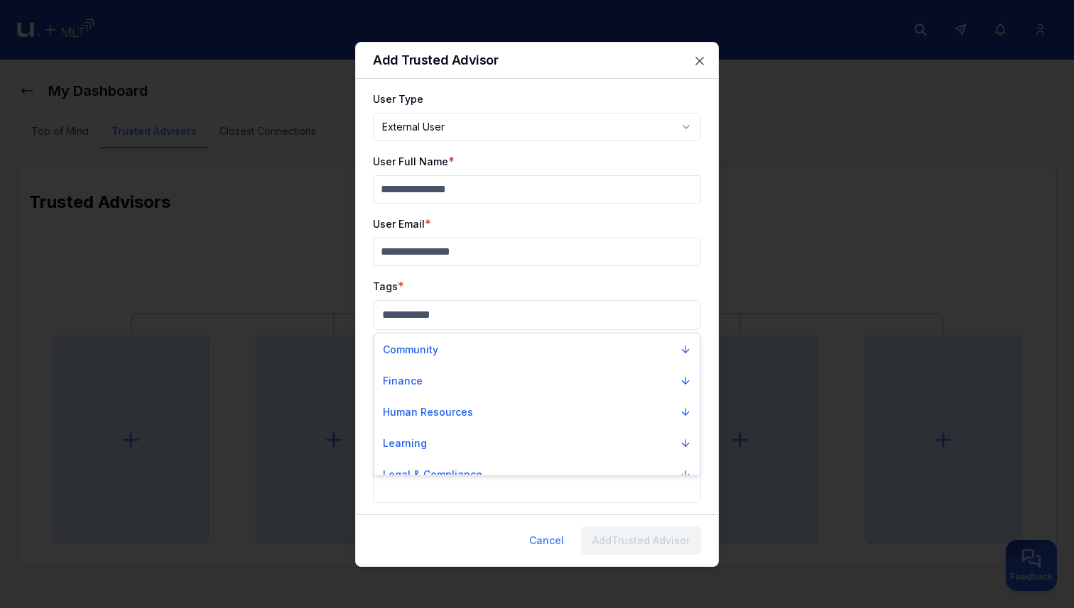
click at [368, 334] on div at bounding box center [537, 304] width 1074 height 608
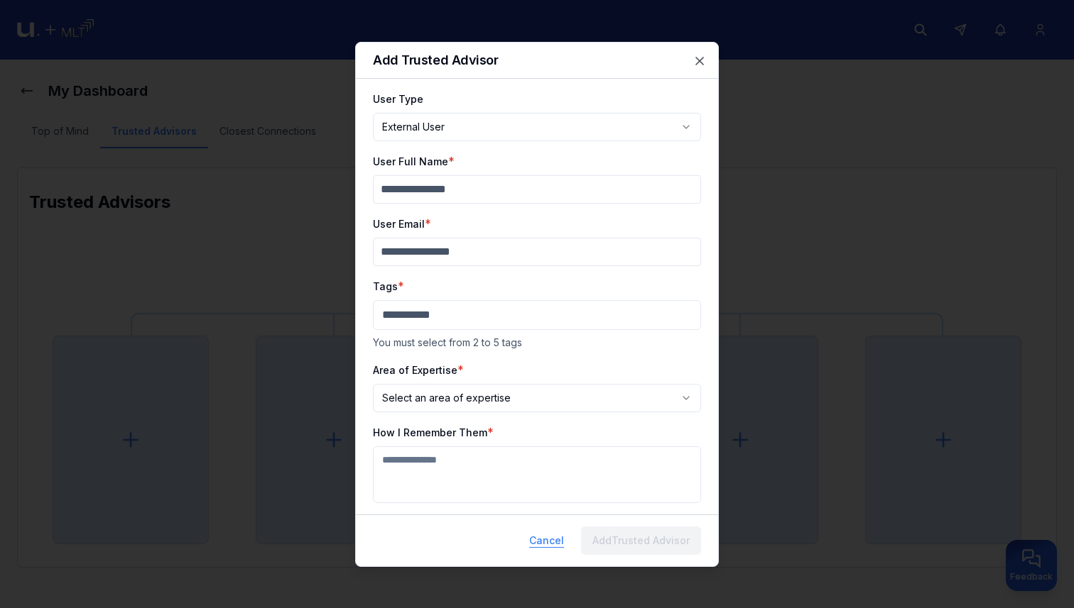
click at [536, 537] on button "Cancel" at bounding box center [547, 541] width 58 height 28
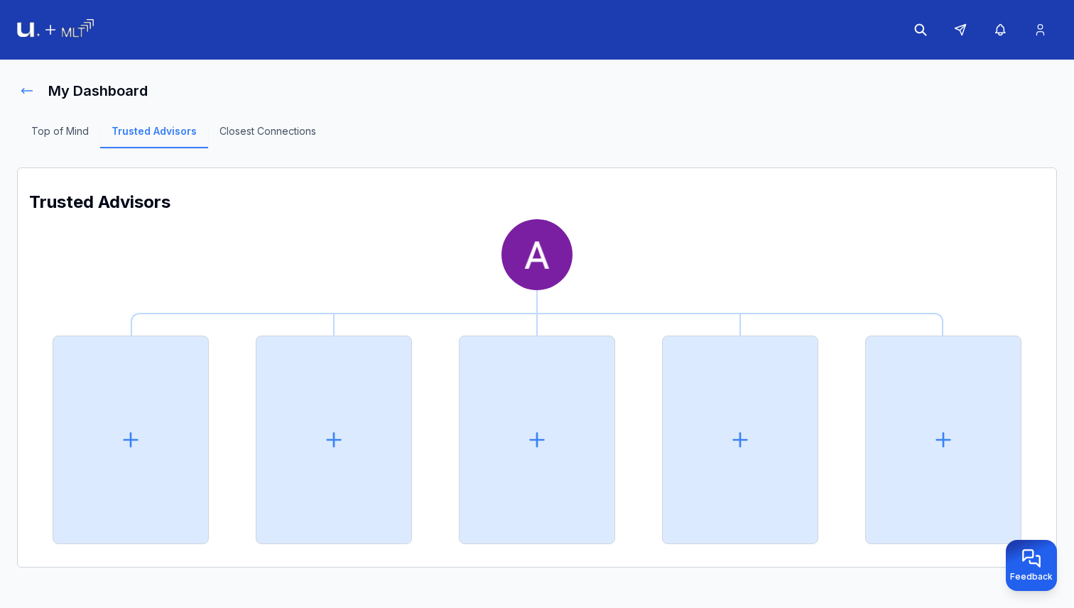
click at [28, 95] on icon at bounding box center [27, 91] width 14 height 14
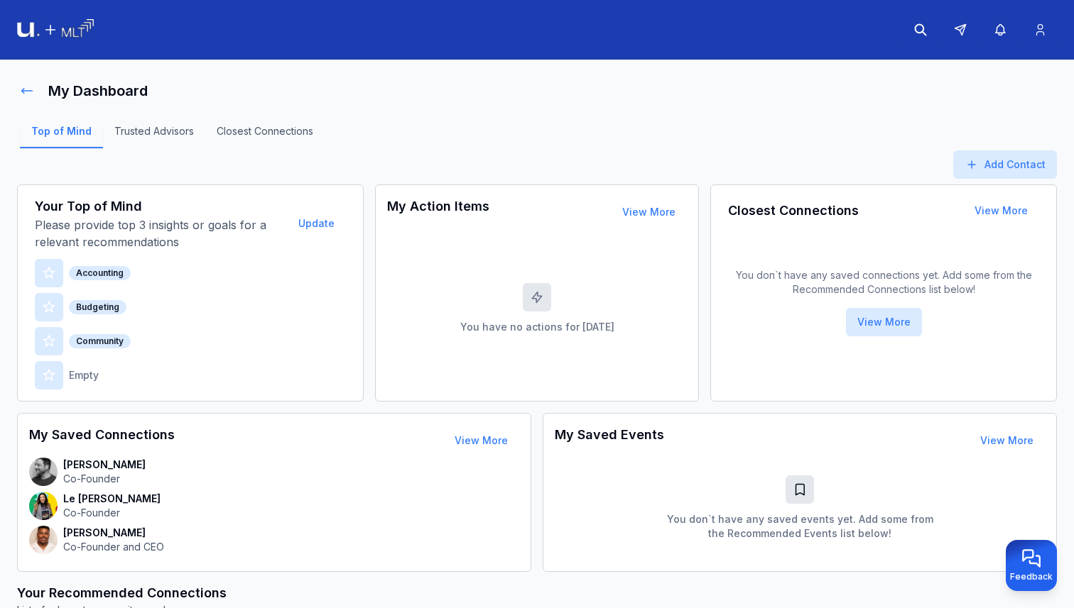
click at [31, 92] on icon at bounding box center [27, 91] width 14 height 14
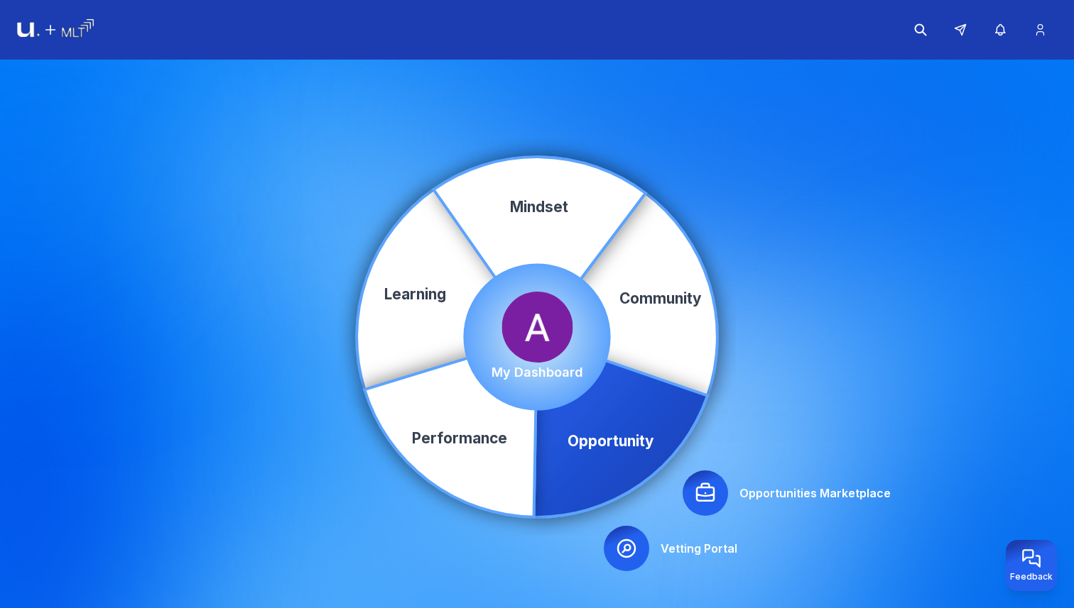
click at [708, 499] on icon at bounding box center [705, 493] width 23 height 23
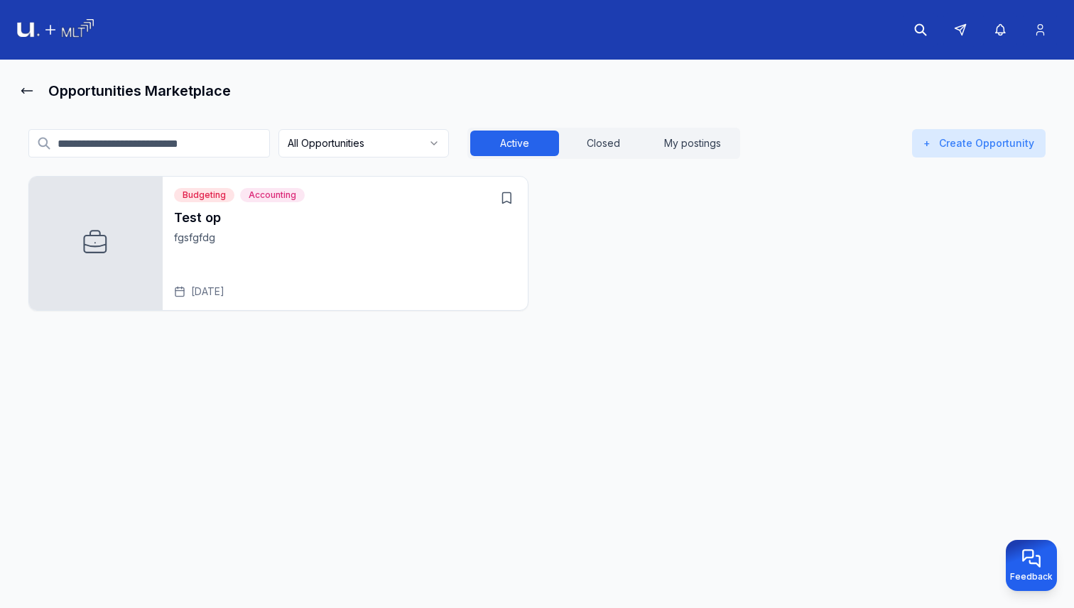
click at [410, 226] on h3 "Test op" at bounding box center [345, 218] width 342 height 20
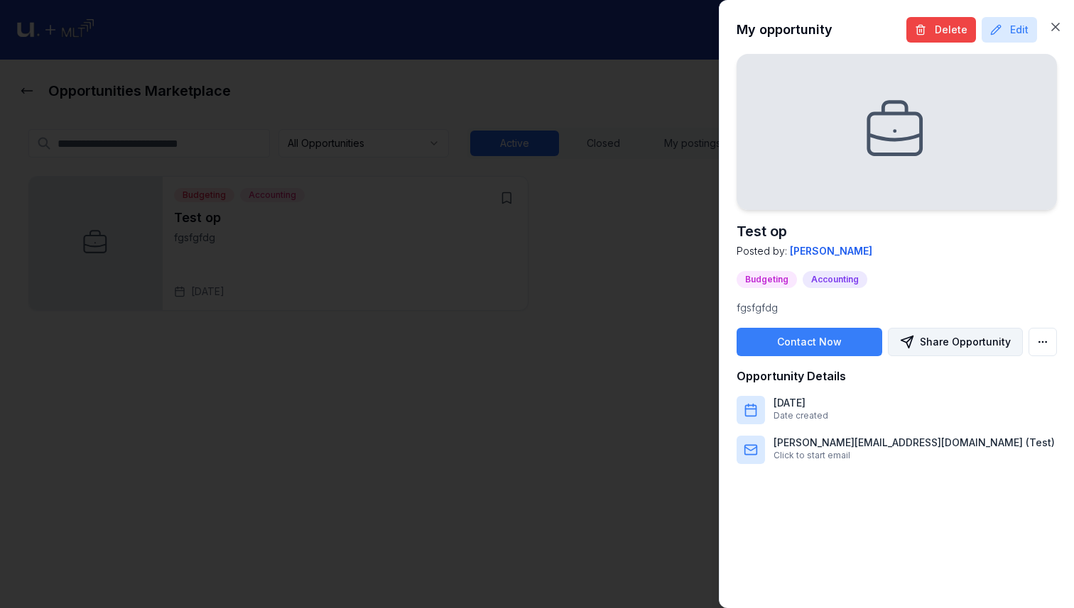
click at [974, 339] on button "Share Opportunity" at bounding box center [955, 342] width 135 height 28
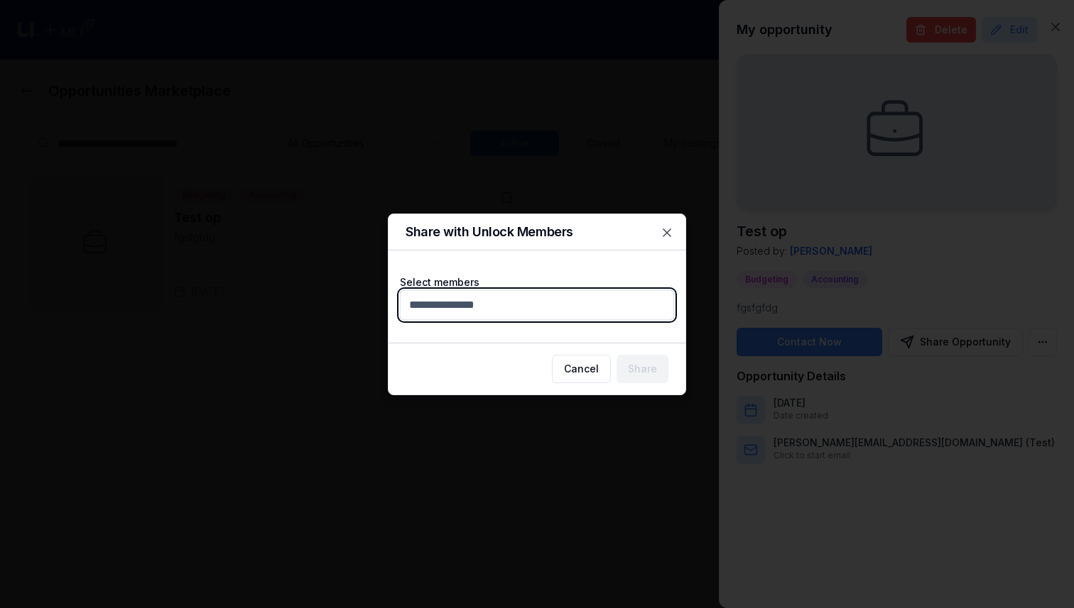
click at [566, 296] on body "Opportunities Marketplace All Opportunities Active Closed My postings + Create …" at bounding box center [537, 304] width 1074 height 608
type input "*"
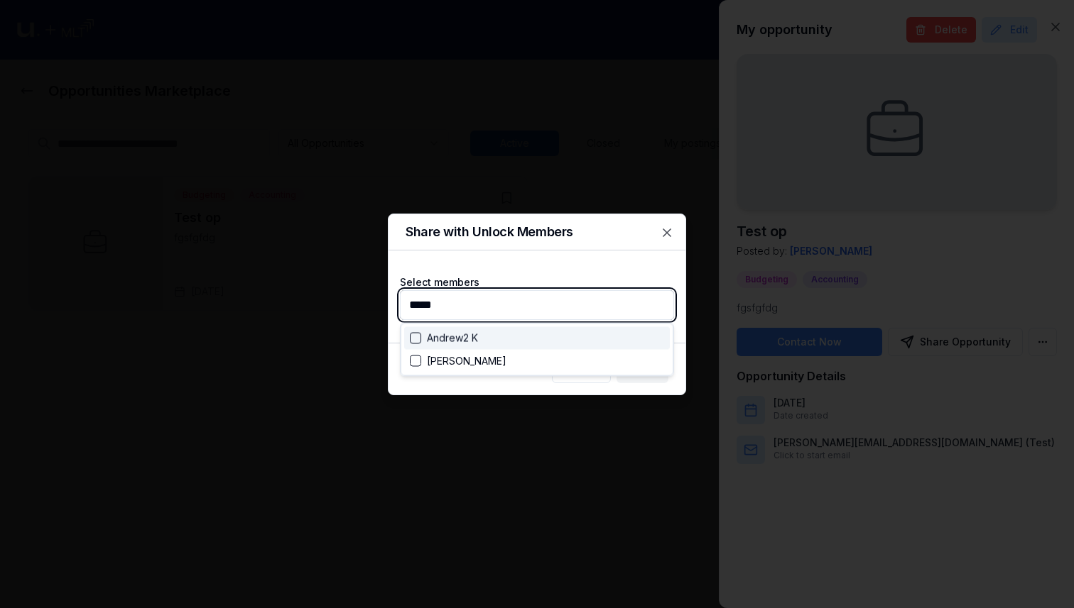
type input "******"
click at [550, 335] on div "Andrew2 K" at bounding box center [537, 338] width 266 height 23
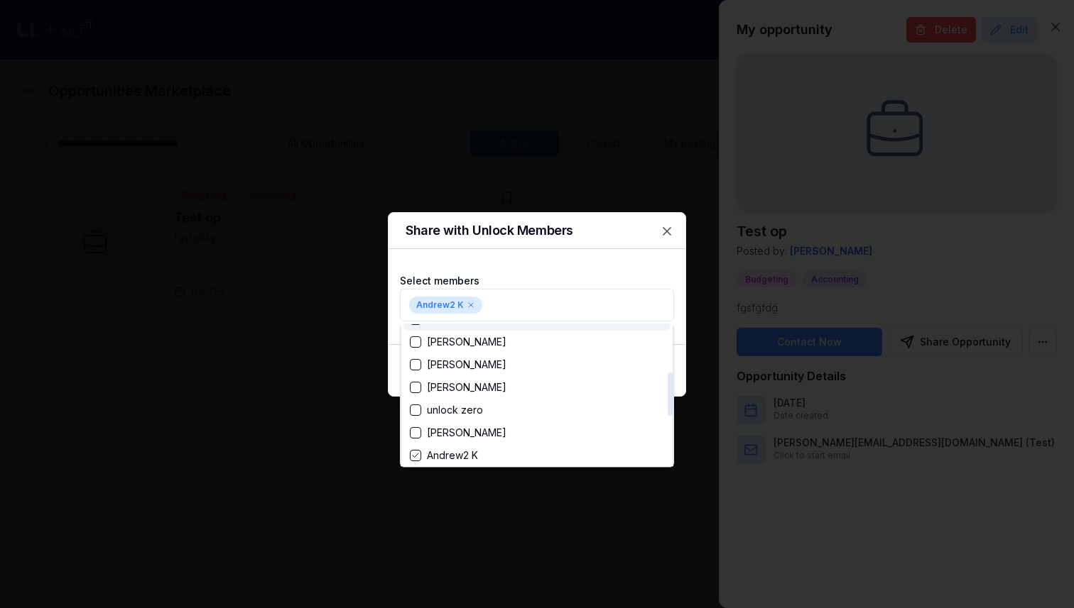
click at [566, 245] on div at bounding box center [537, 304] width 1074 height 608
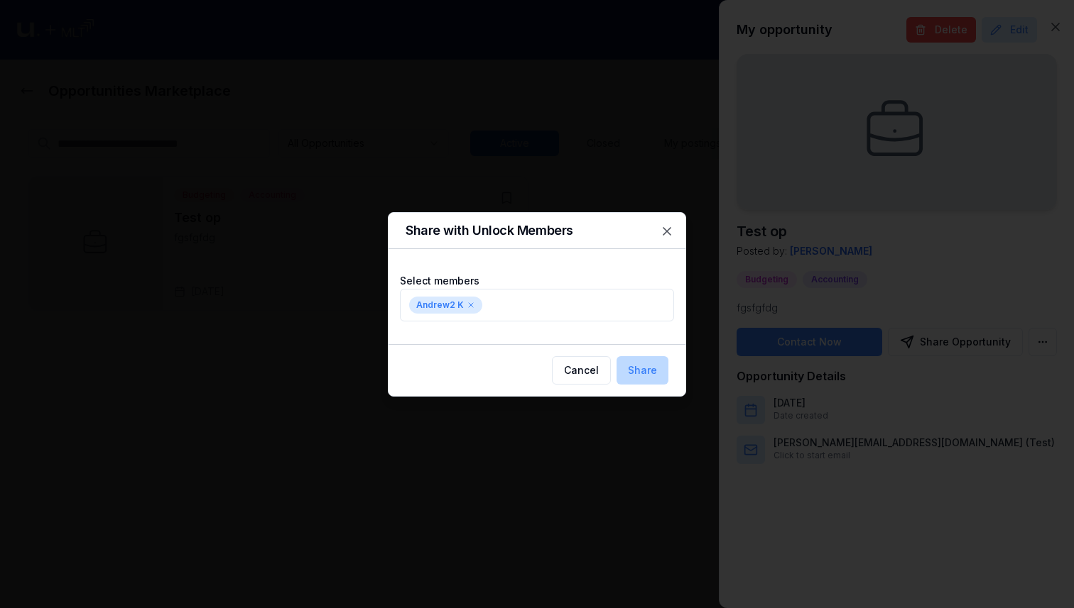
click at [634, 363] on button "Share" at bounding box center [642, 370] width 52 height 28
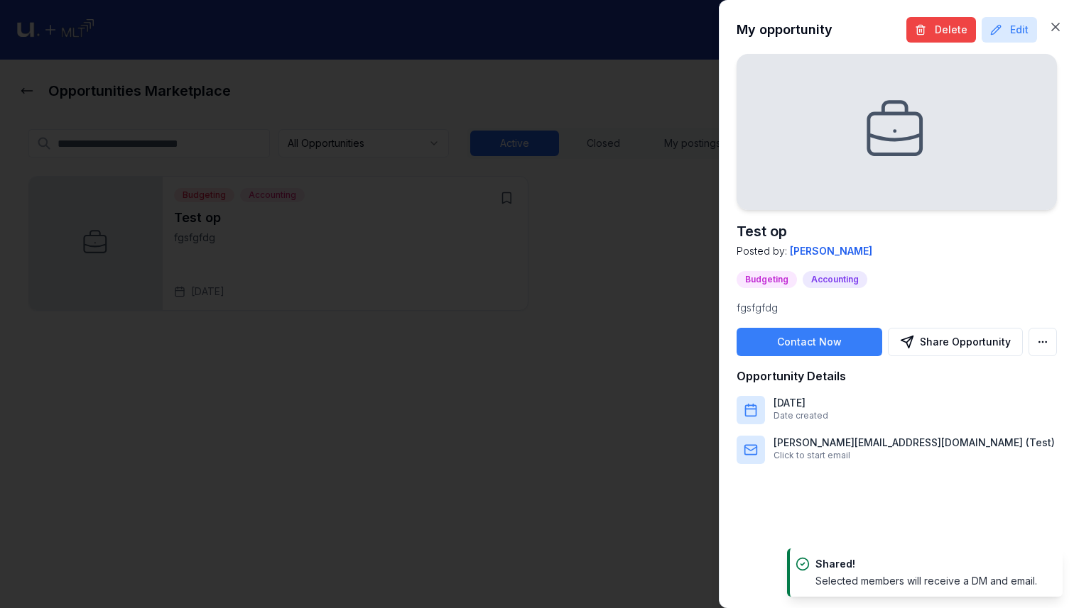
click at [513, 274] on div at bounding box center [537, 304] width 1074 height 608
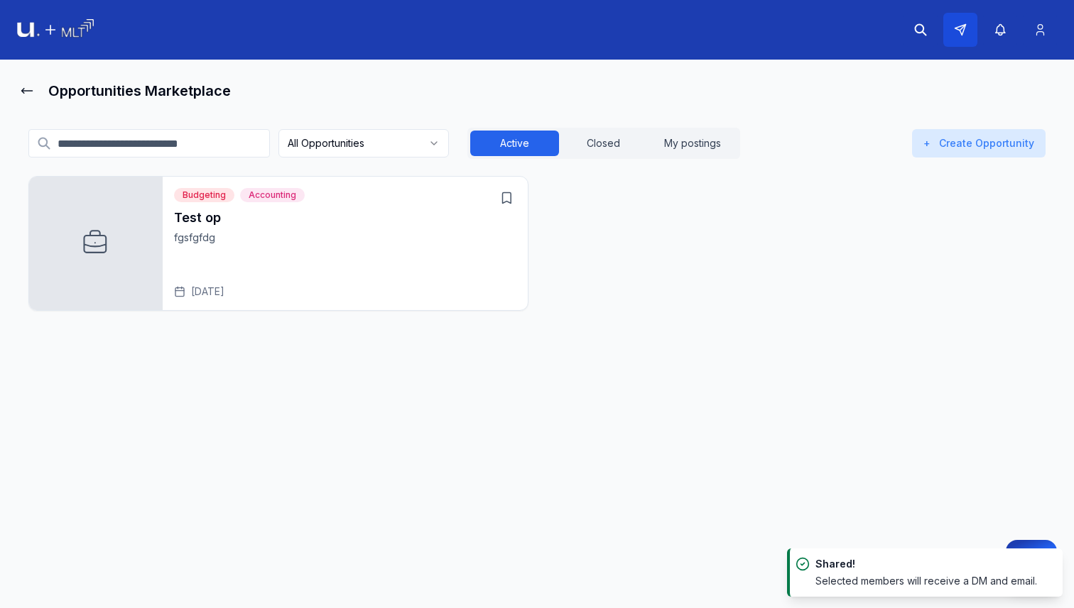
click at [963, 33] on icon at bounding box center [960, 29] width 13 height 13
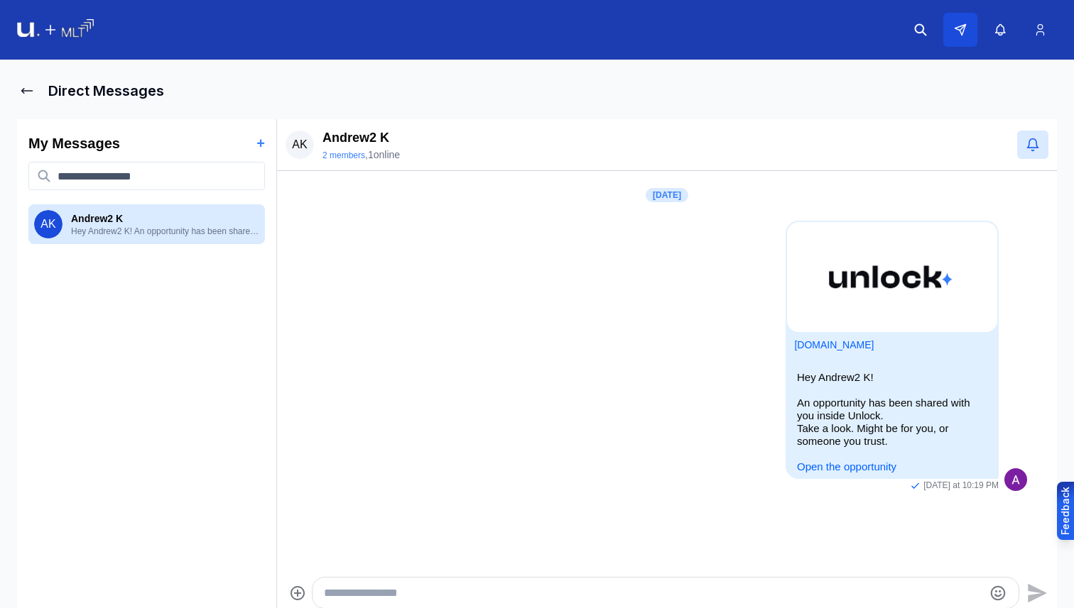
click at [966, 25] on button at bounding box center [960, 30] width 34 height 34
click at [601, 605] on div at bounding box center [665, 593] width 706 height 31
click at [601, 597] on textarea "Type your message" at bounding box center [653, 593] width 659 height 17
type textarea "******"
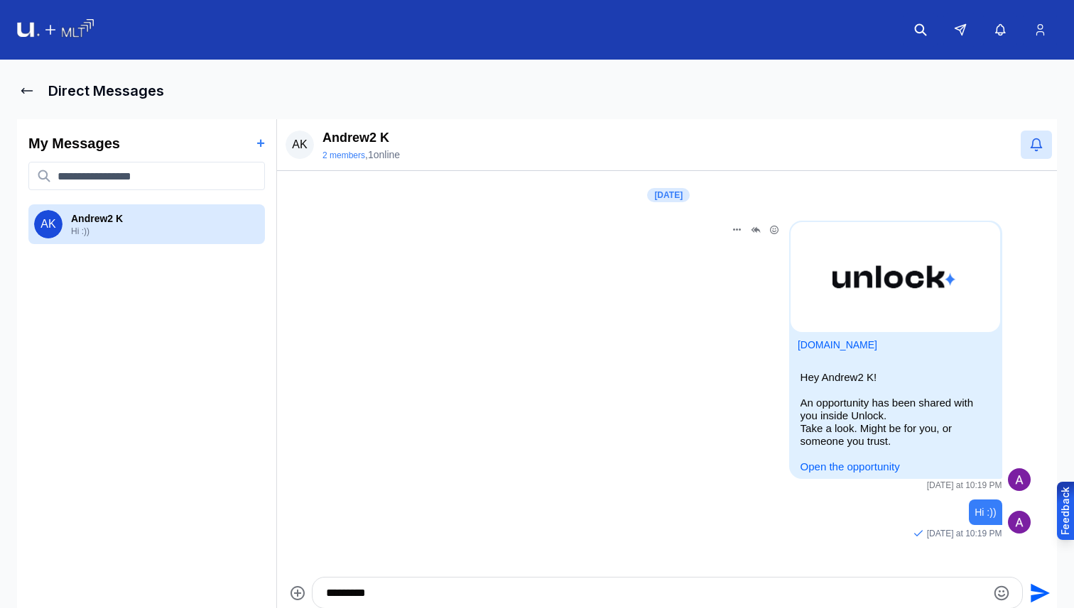
type textarea "*********"
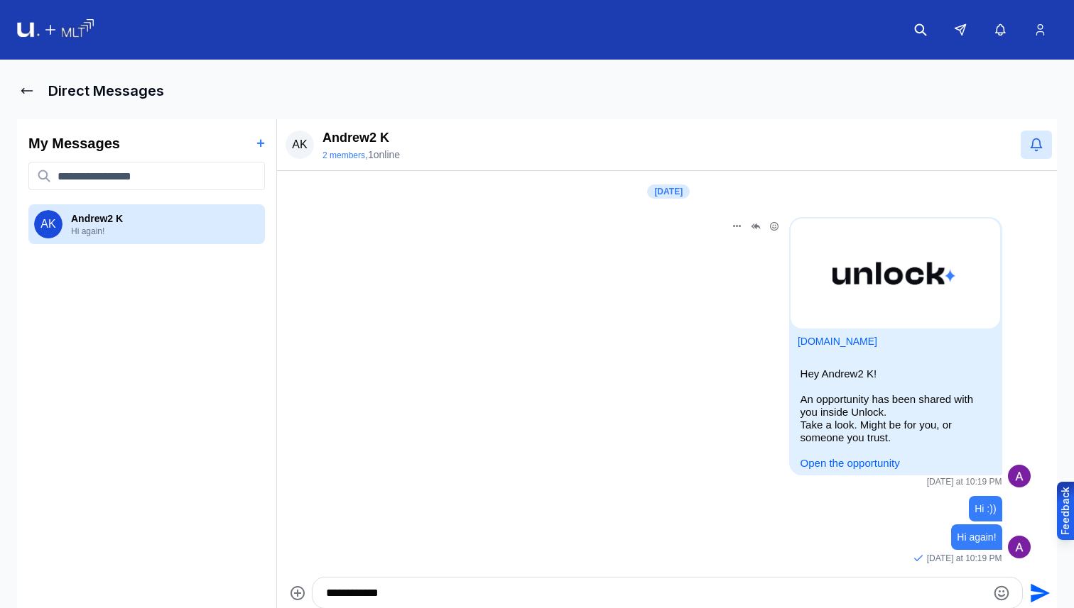
type textarea "**********"
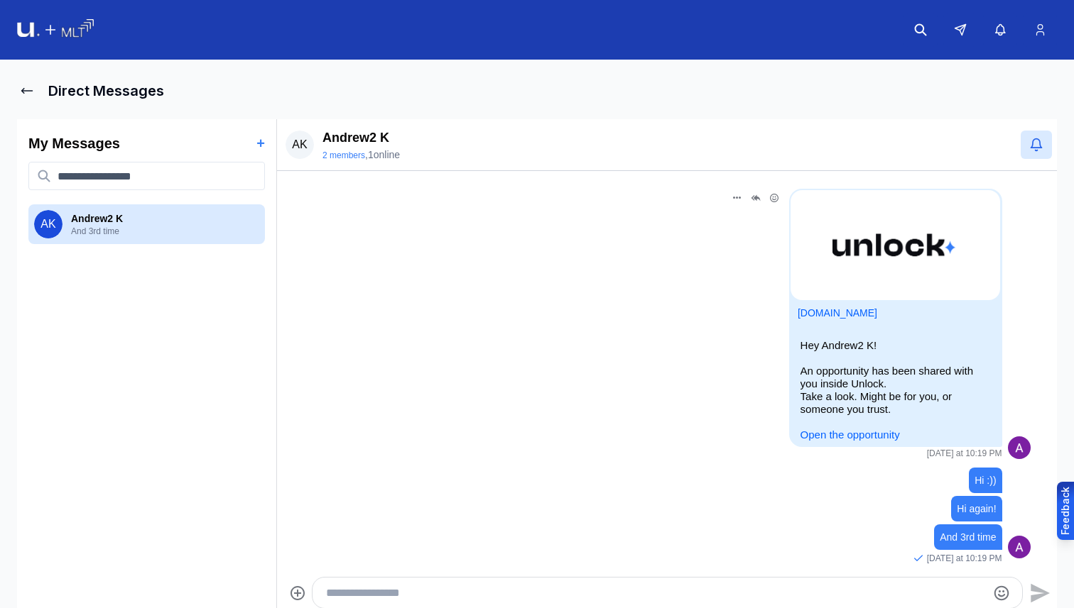
click at [829, 435] on link "Open the opportunity" at bounding box center [849, 435] width 99 height 12
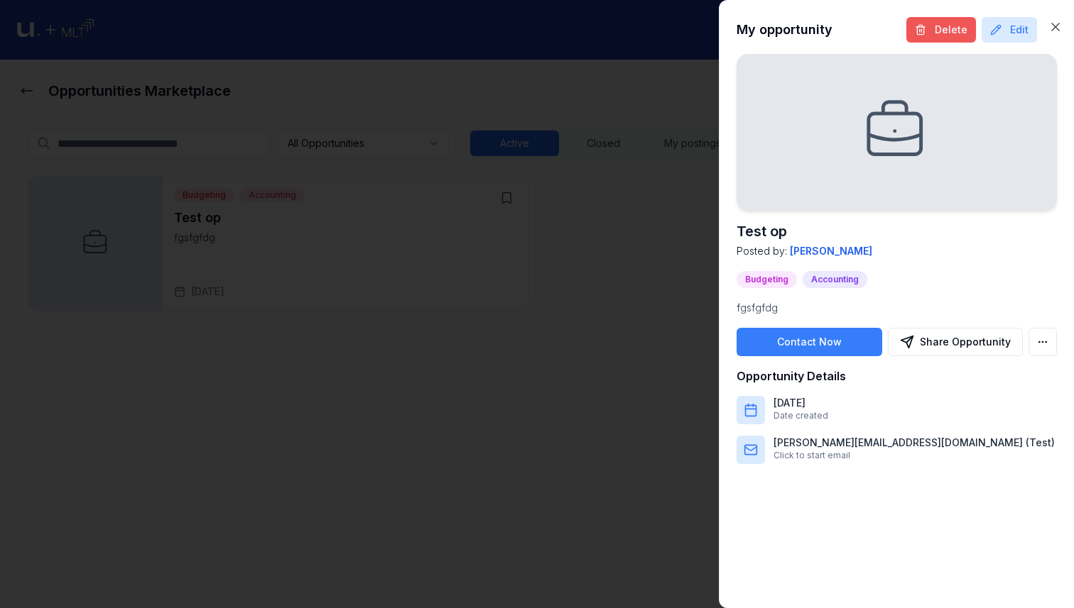
click at [939, 19] on button "Delete" at bounding box center [941, 30] width 70 height 26
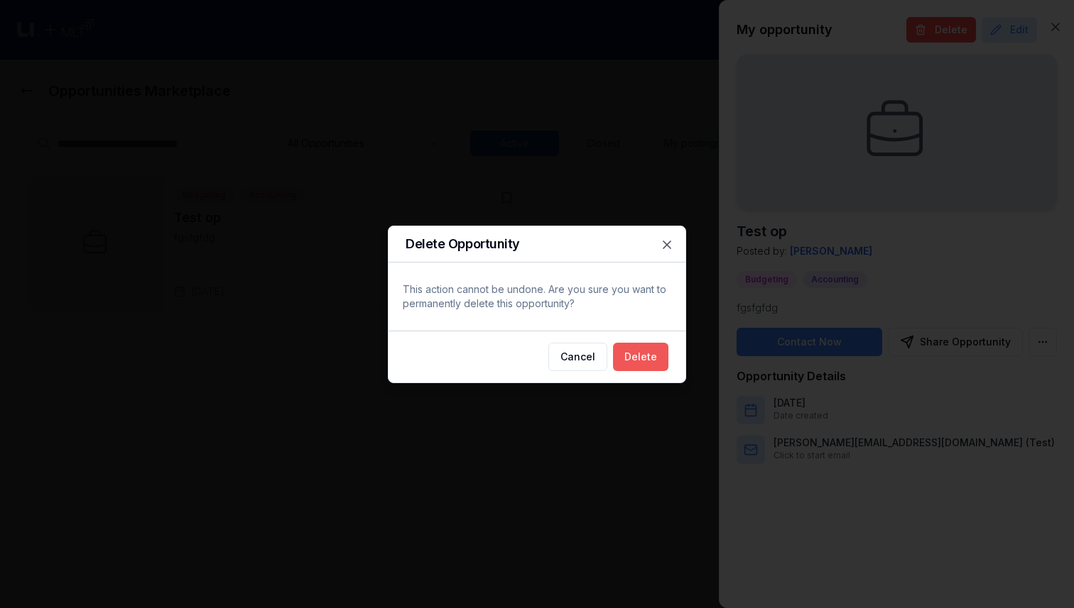
click at [629, 358] on button "Delete" at bounding box center [640, 357] width 55 height 28
